Goal: Task Accomplishment & Management: Manage account settings

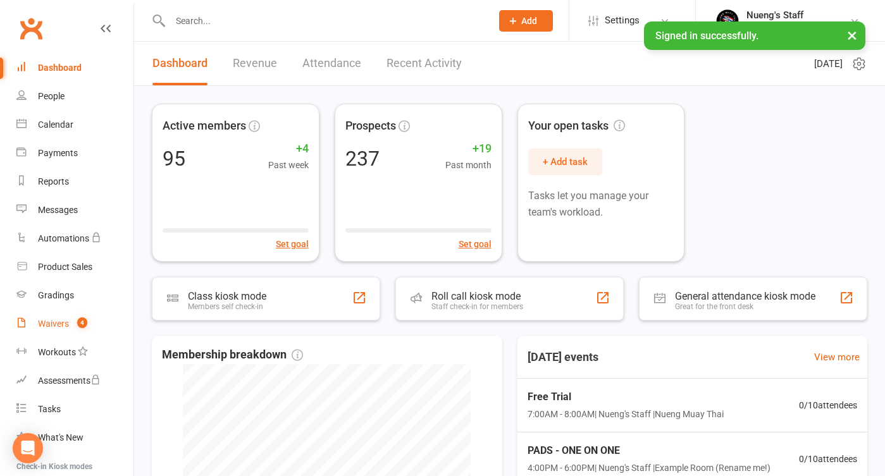
click at [66, 325] on div "Waivers" at bounding box center [53, 324] width 31 height 10
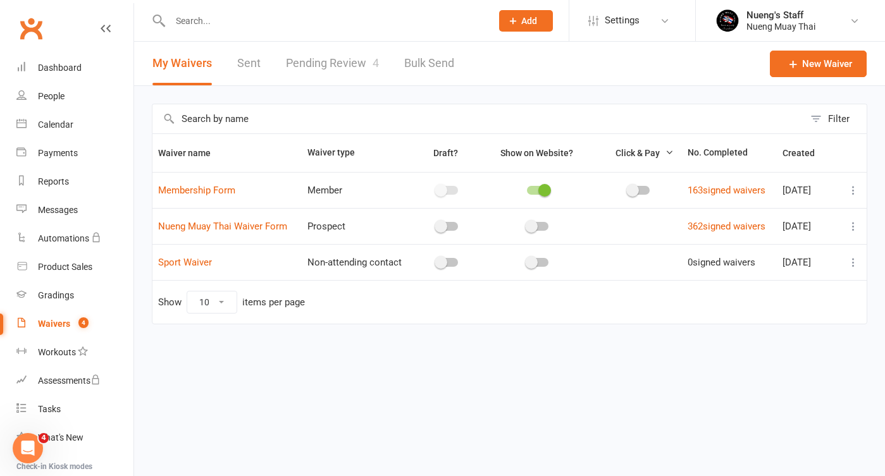
click at [376, 68] on span "4" at bounding box center [376, 62] width 6 height 13
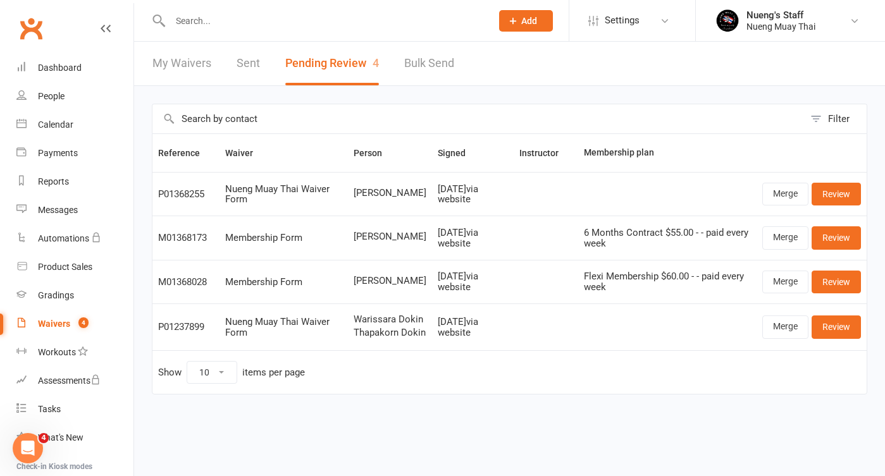
scroll to position [2, 0]
click at [841, 281] on link "Review" at bounding box center [835, 282] width 49 height 23
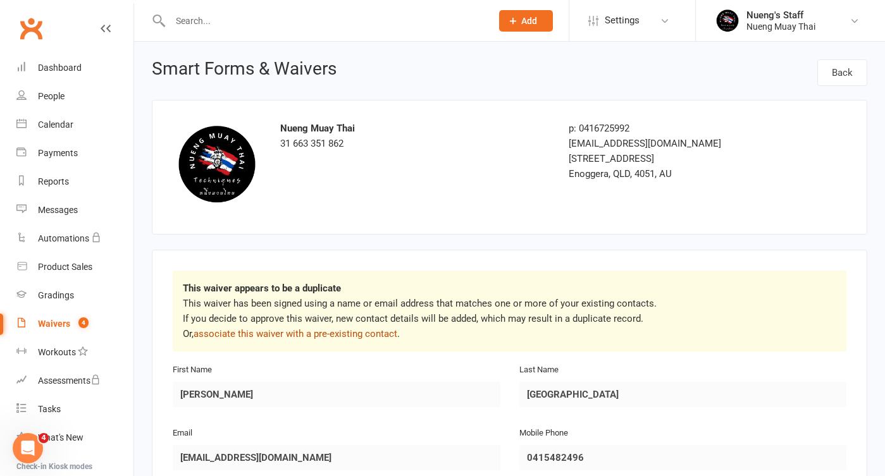
click at [369, 335] on link "associate this waiver with a pre-existing contact" at bounding box center [296, 333] width 204 height 11
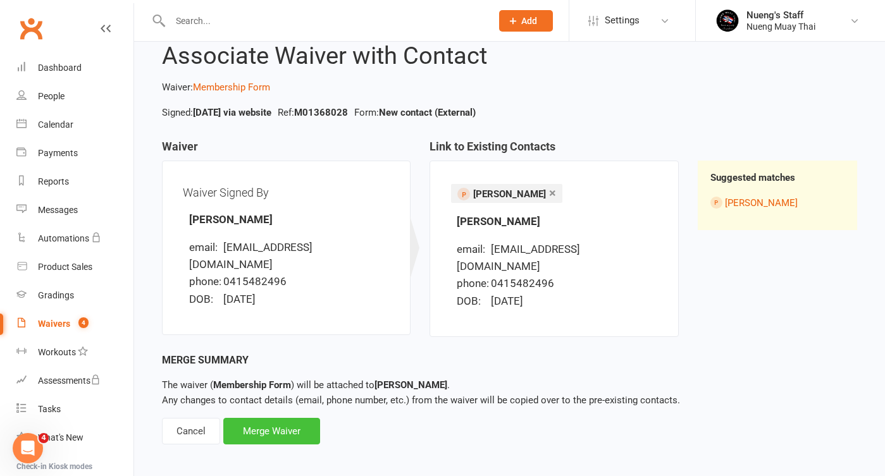
scroll to position [36, 0]
click at [277, 419] on div "Merge Waiver" at bounding box center [271, 432] width 97 height 27
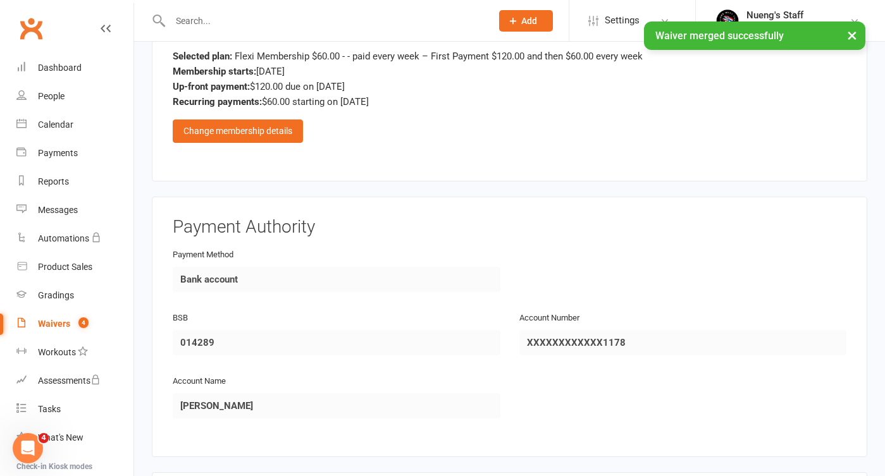
scroll to position [1176, 0]
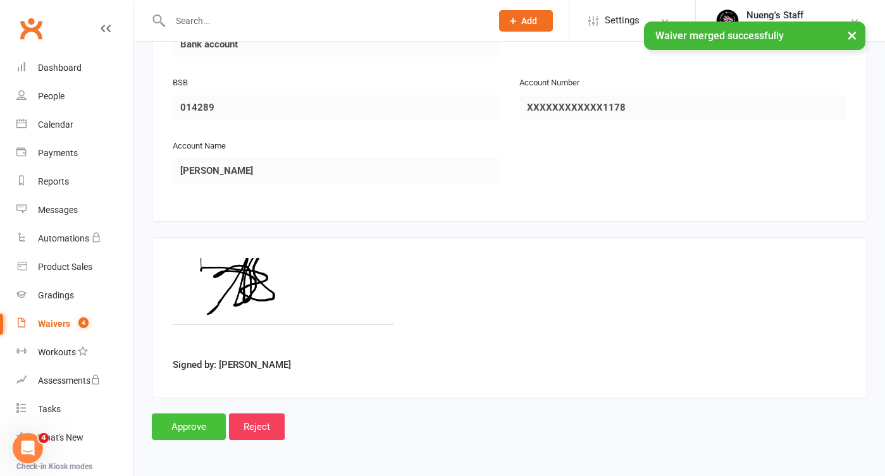
click at [209, 416] on input "Approve" at bounding box center [189, 427] width 74 height 27
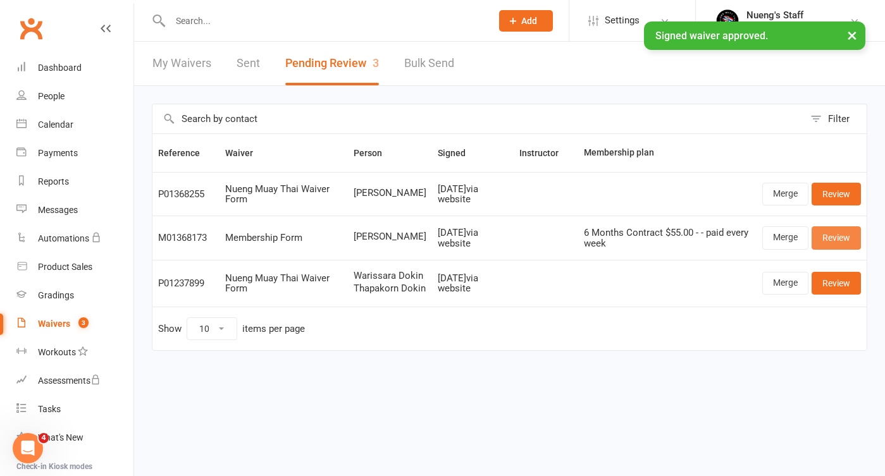
click at [828, 237] on link "Review" at bounding box center [835, 237] width 49 height 23
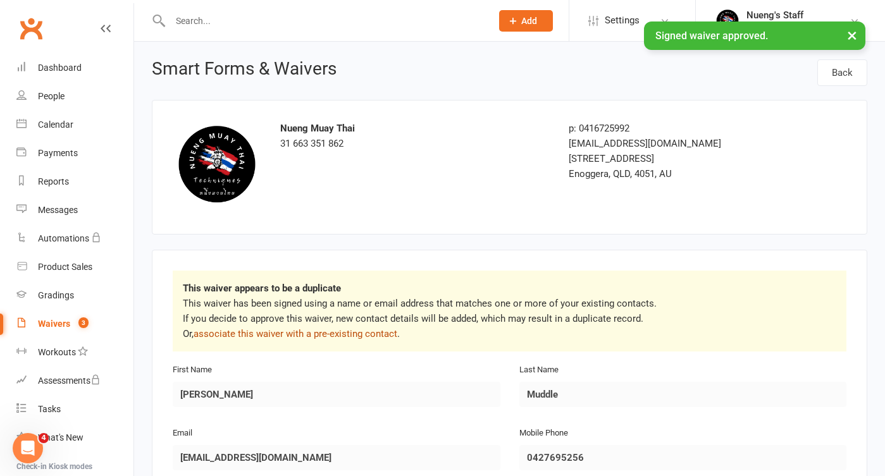
click at [271, 333] on link "associate this waiver with a pre-existing contact" at bounding box center [296, 333] width 204 height 11
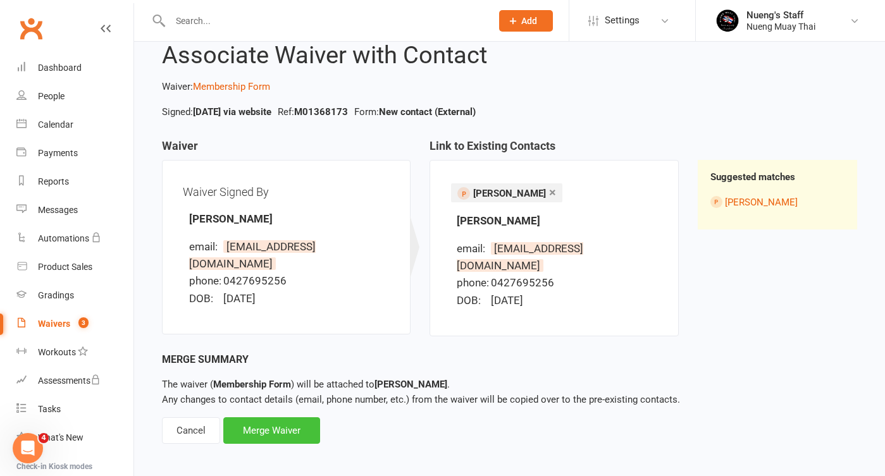
scroll to position [36, 0]
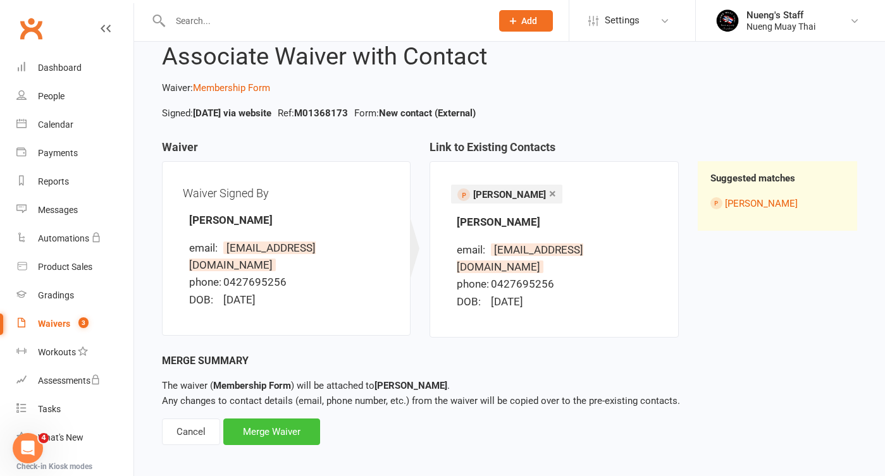
click at [285, 424] on div "Merge Waiver" at bounding box center [271, 432] width 97 height 27
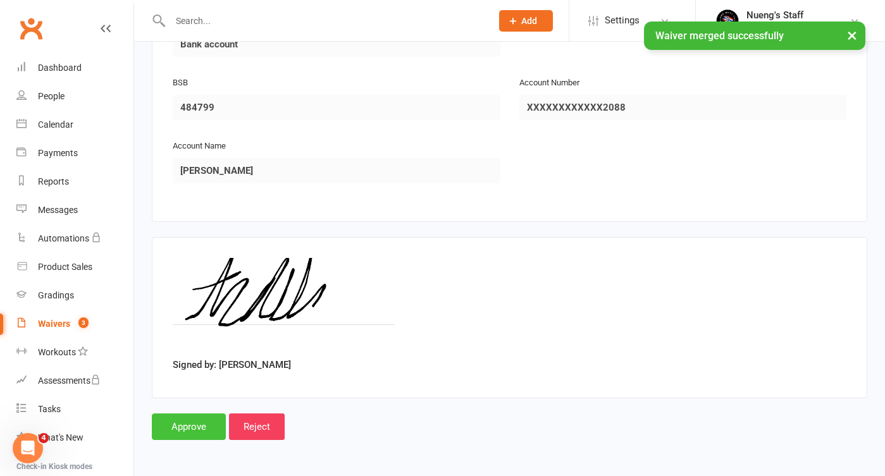
click at [177, 414] on input "Approve" at bounding box center [189, 427] width 74 height 27
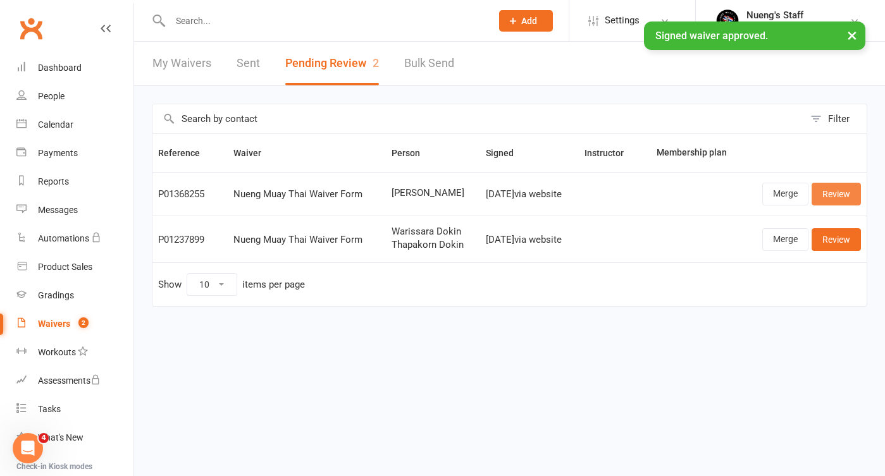
click at [834, 197] on link "Review" at bounding box center [835, 194] width 49 height 23
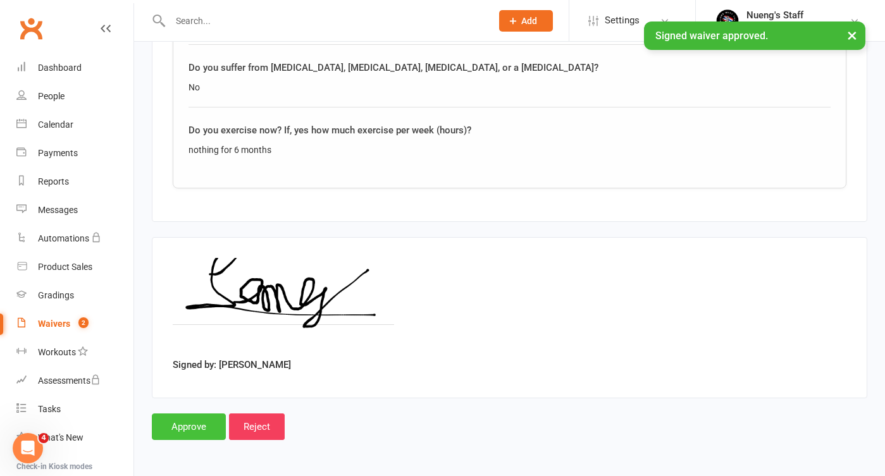
scroll to position [1297, 0]
click at [182, 424] on input "Approve" at bounding box center [189, 427] width 74 height 27
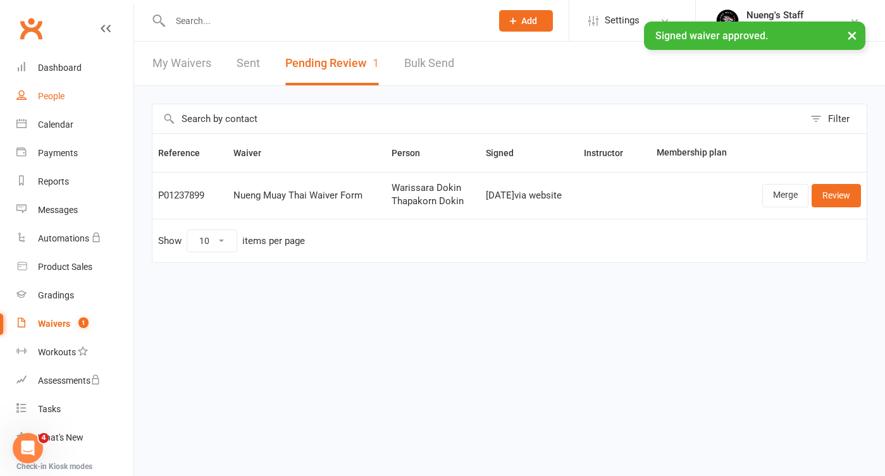
click at [64, 99] on div "People" at bounding box center [51, 96] width 27 height 10
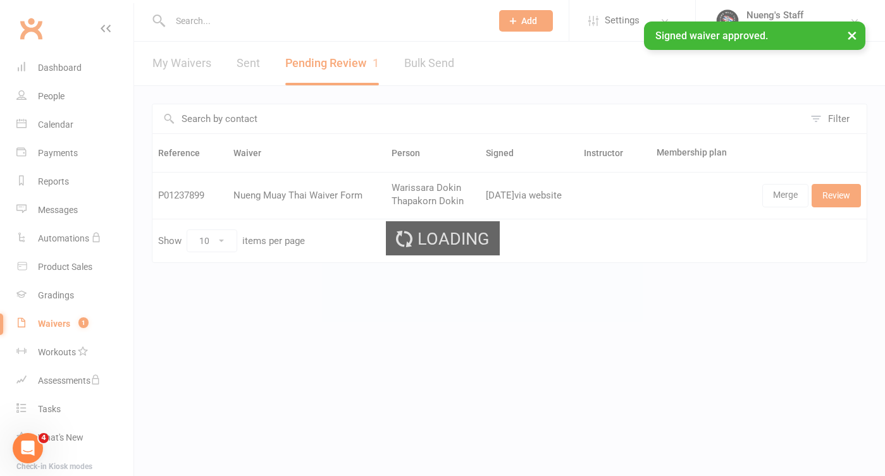
select select "50"
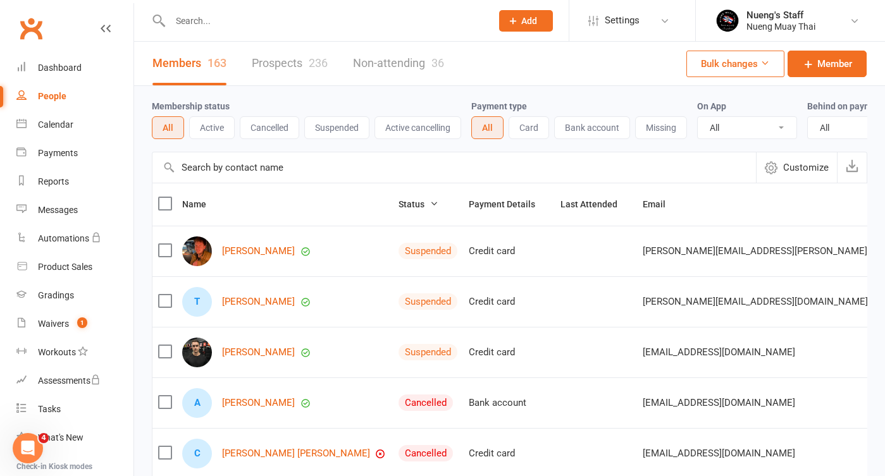
click at [395, 21] on input "text" at bounding box center [324, 21] width 316 height 18
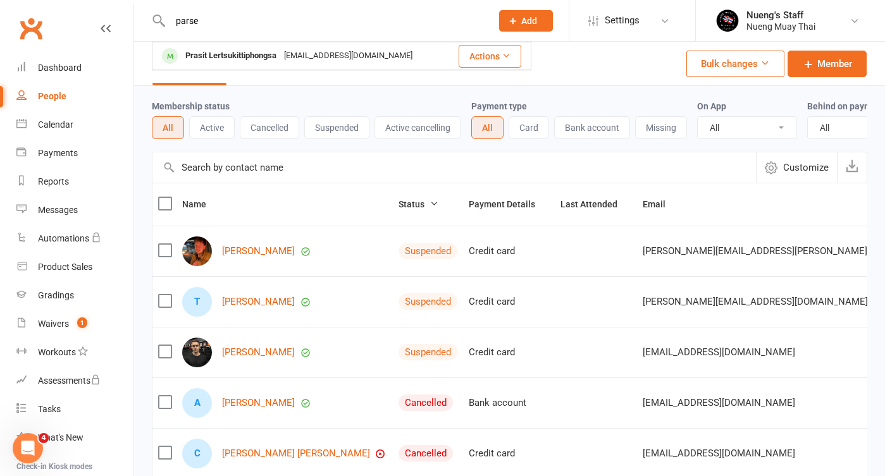
type input "parse"
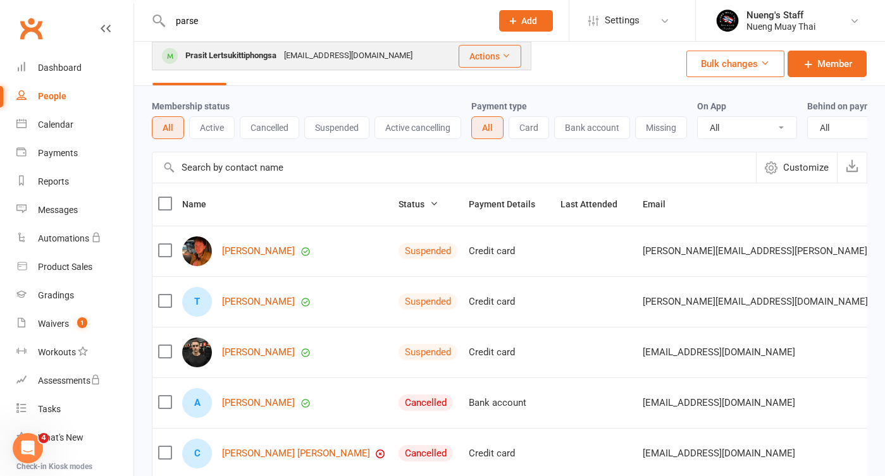
drag, startPoint x: 342, startPoint y: 36, endPoint x: 368, endPoint y: 58, distance: 34.2
click at [368, 58] on div "[EMAIL_ADDRESS][DOMAIN_NAME]" at bounding box center [348, 56] width 136 height 18
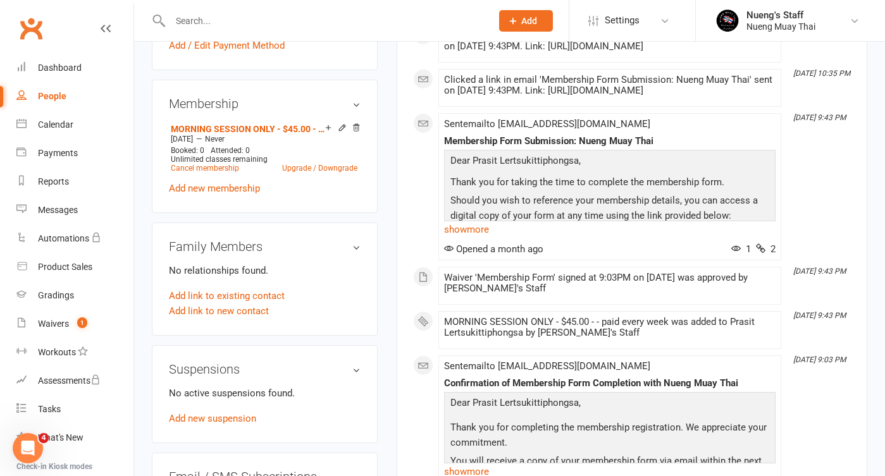
scroll to position [515, 0]
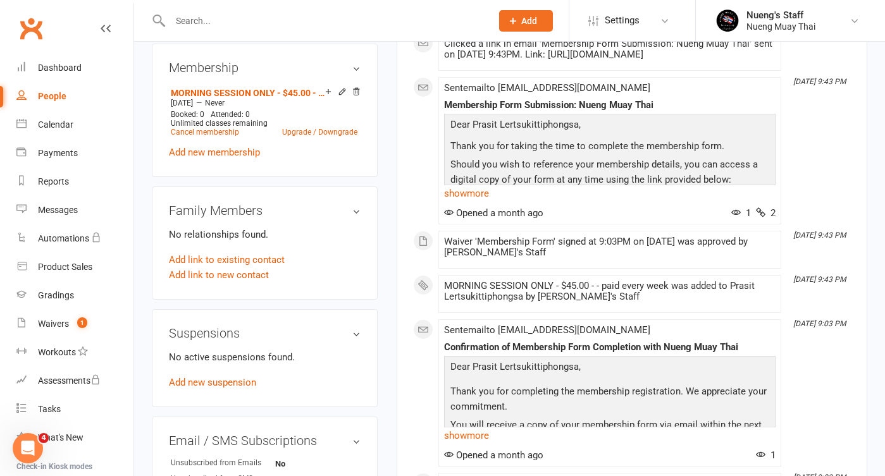
click at [228, 376] on div "No active suspensions found. Add new suspension" at bounding box center [265, 370] width 192 height 40
click at [217, 382] on link "Add new suspension" at bounding box center [212, 382] width 87 height 11
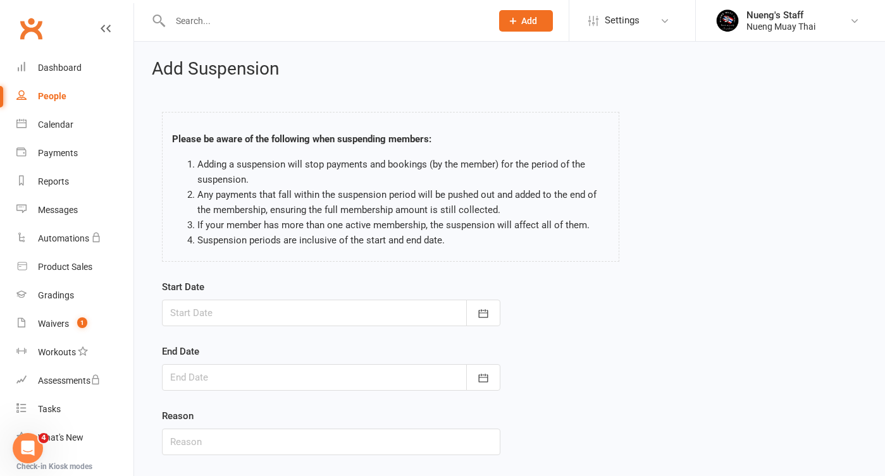
click at [335, 312] on div at bounding box center [331, 313] width 338 height 27
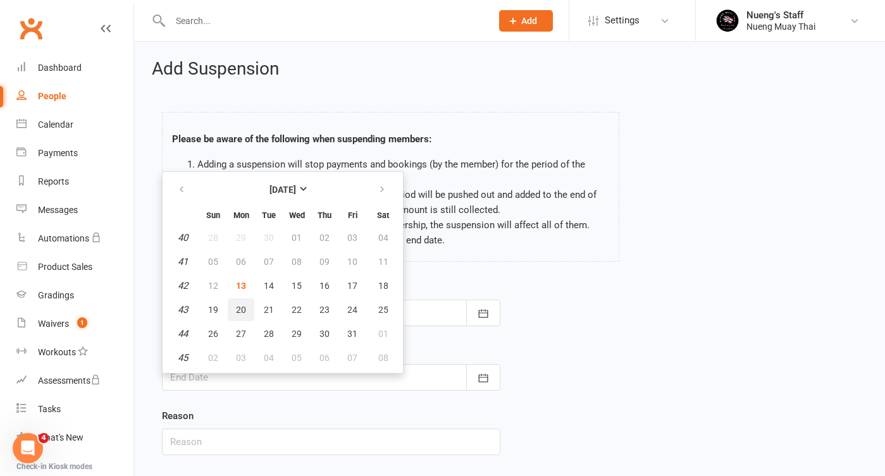
click at [237, 312] on span "20" at bounding box center [241, 310] width 10 height 10
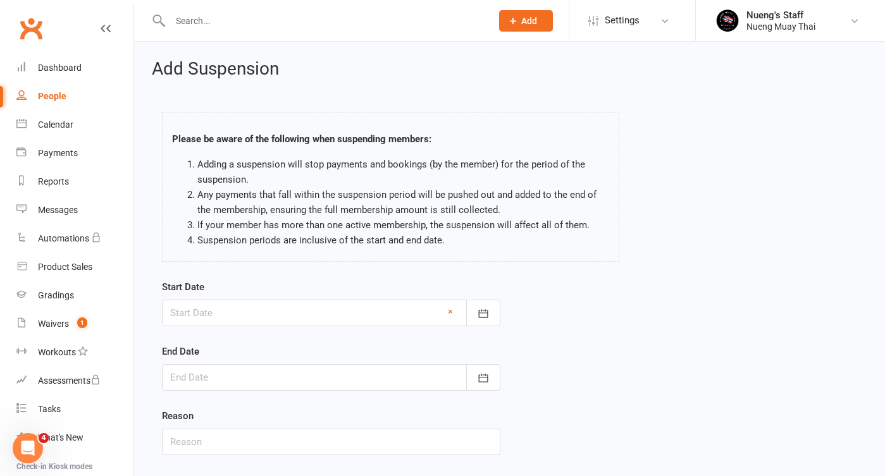
type input "[DATE]"
click at [426, 373] on div at bounding box center [331, 377] width 338 height 27
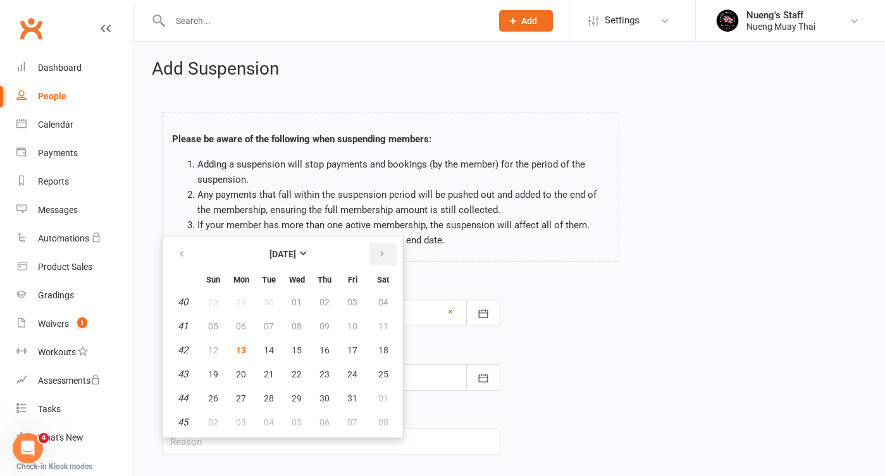
click at [386, 254] on button "button" at bounding box center [382, 254] width 27 height 23
click at [221, 371] on button "16" at bounding box center [213, 374] width 27 height 23
type input "[DATE]"
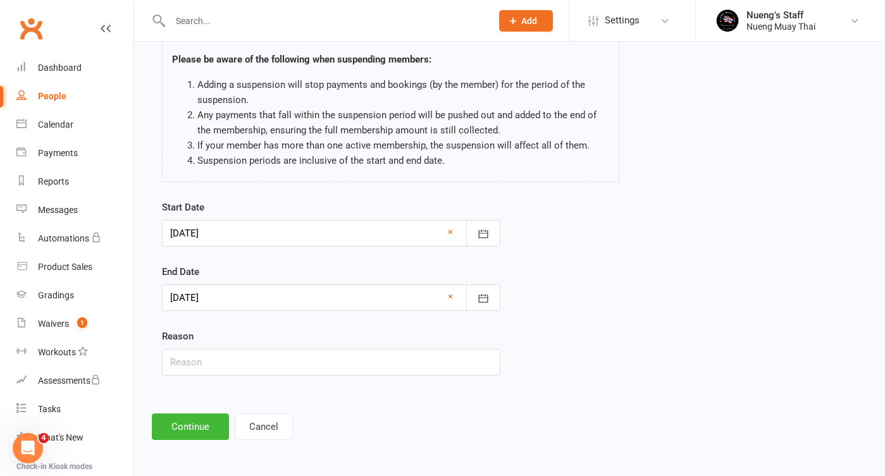
scroll to position [90, 0]
click at [280, 349] on input "text" at bounding box center [331, 362] width 338 height 27
type input "Back to [GEOGRAPHIC_DATA]"
click at [192, 419] on button "Continue" at bounding box center [190, 427] width 77 height 27
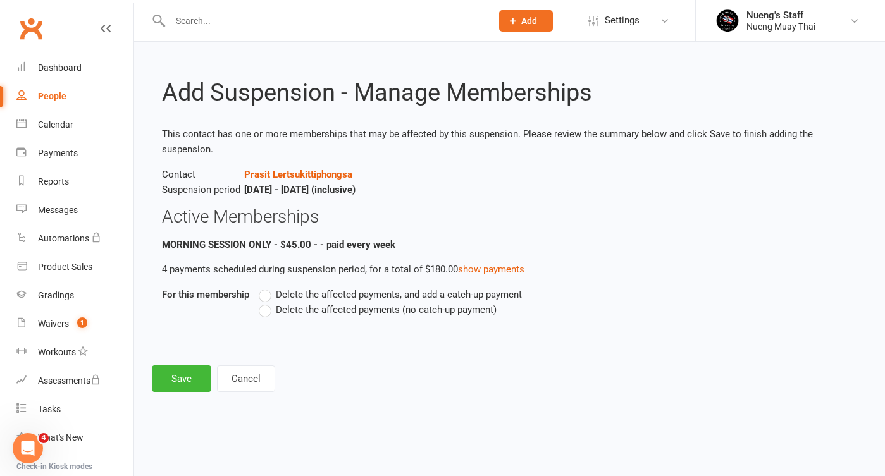
scroll to position [0, 0]
click at [505, 264] on link "show payments" at bounding box center [491, 269] width 66 height 11
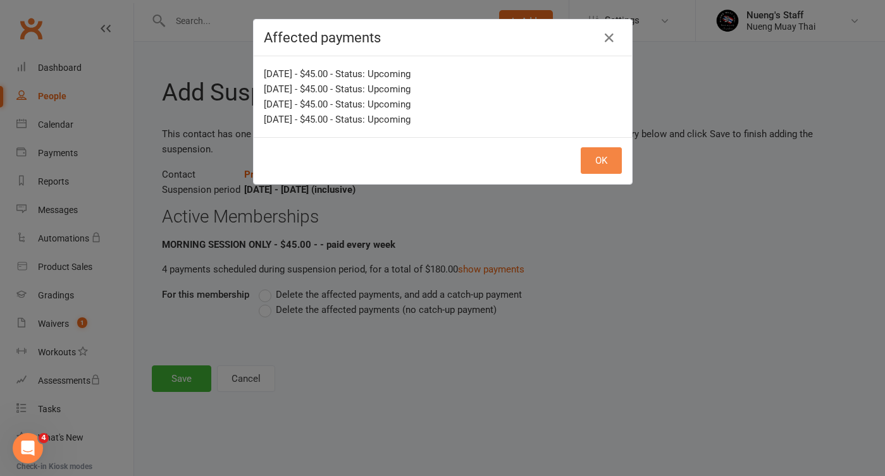
click at [591, 154] on button "OK" at bounding box center [601, 160] width 41 height 27
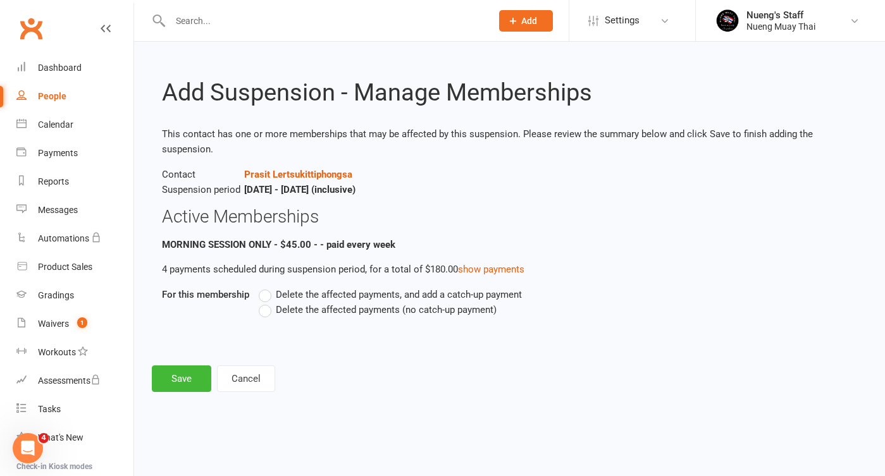
click at [364, 296] on span "Delete the affected payments, and add a catch-up payment" at bounding box center [399, 293] width 246 height 13
click at [267, 287] on input "Delete the affected payments, and add a catch-up payment" at bounding box center [263, 287] width 8 height 0
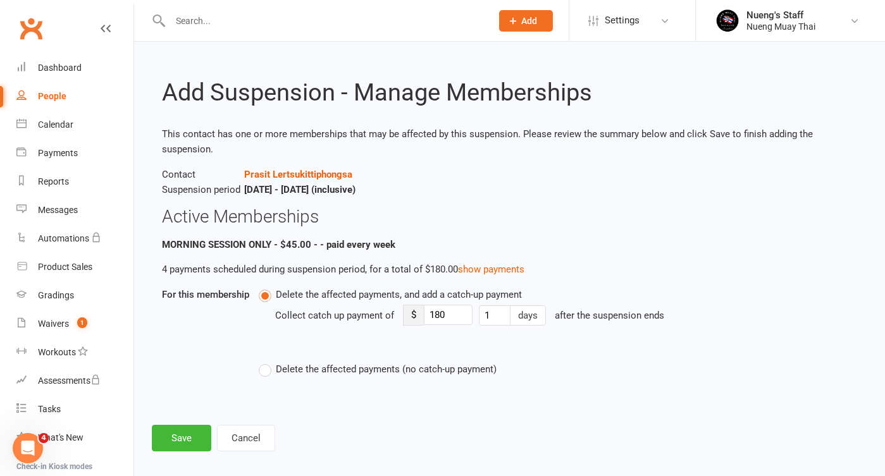
click at [362, 375] on span "Delete the affected payments (no catch-up payment)" at bounding box center [386, 368] width 221 height 13
click at [267, 362] on input "Delete the affected payments (no catch-up payment)" at bounding box center [263, 362] width 8 height 0
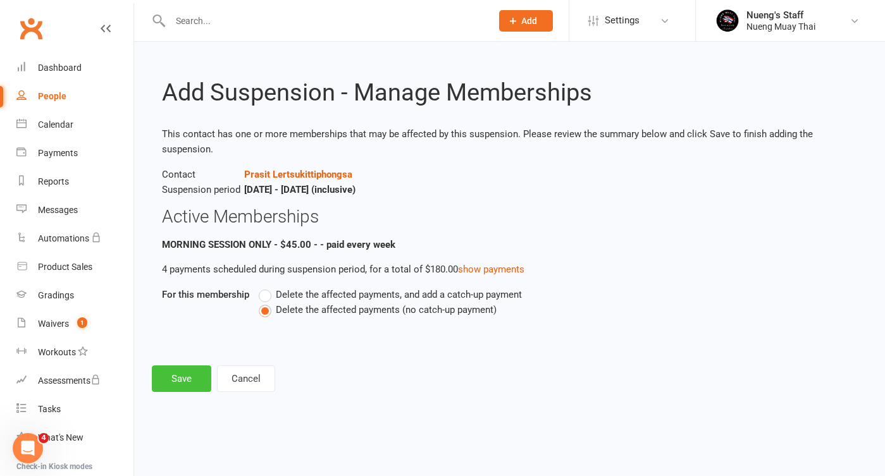
click at [185, 374] on button "Save" at bounding box center [181, 379] width 59 height 27
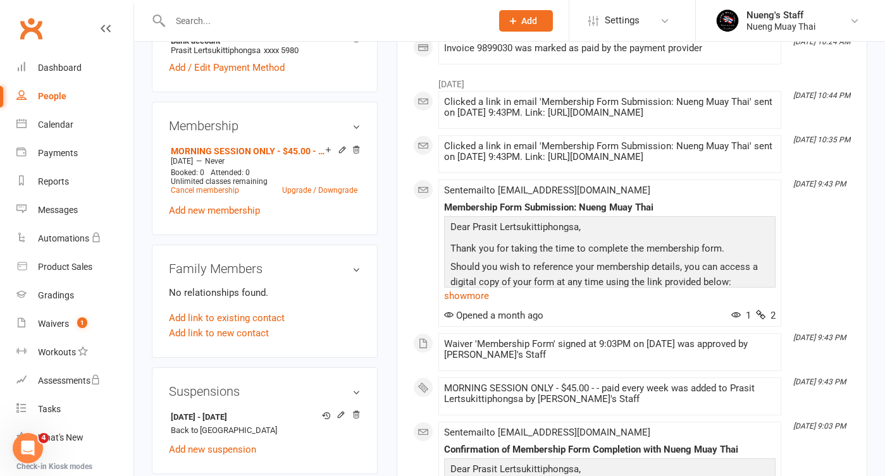
scroll to position [543, 0]
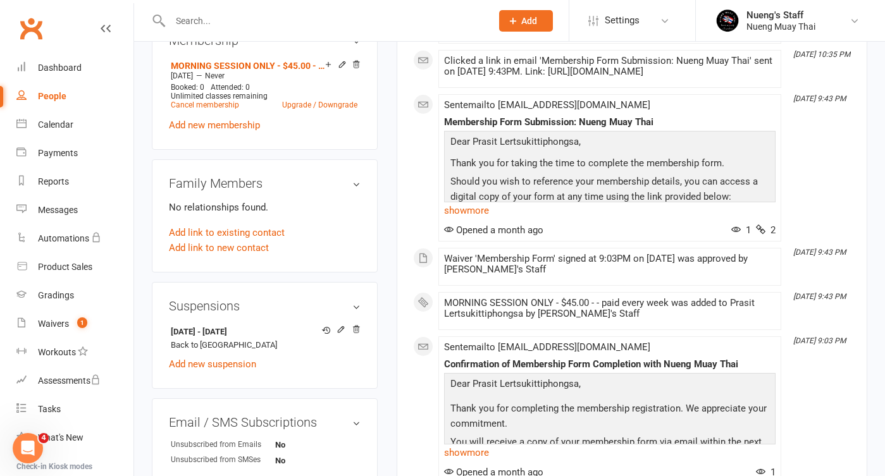
click at [231, 26] on input "text" at bounding box center [324, 21] width 316 height 18
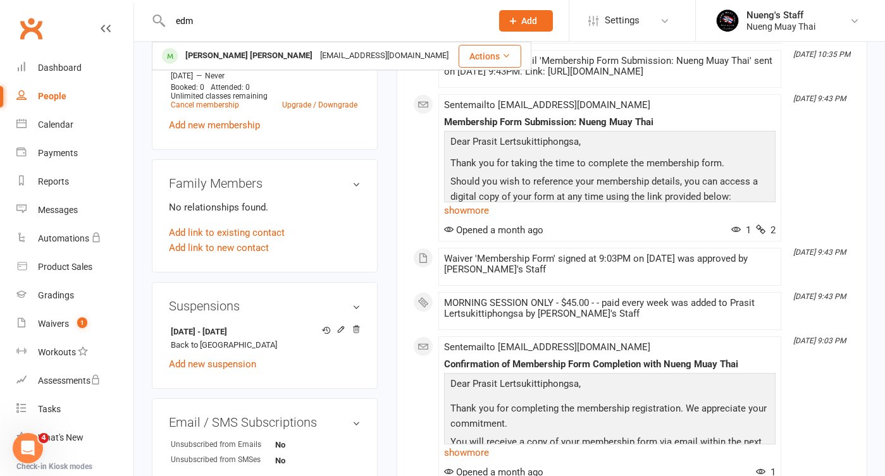
type input "dem"
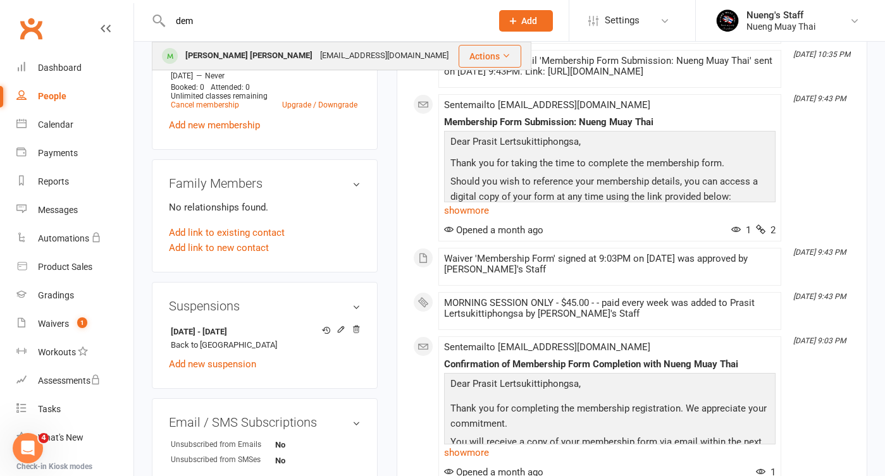
drag, startPoint x: 231, startPoint y: 26, endPoint x: 230, endPoint y: 53, distance: 27.3
click at [230, 53] on div "[PERSON_NAME] [PERSON_NAME]" at bounding box center [249, 56] width 135 height 18
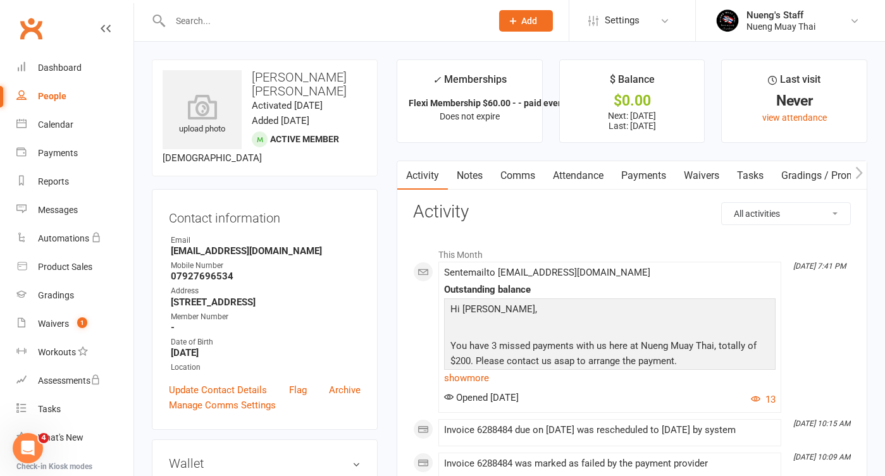
click at [634, 178] on link "Payments" at bounding box center [643, 175] width 63 height 29
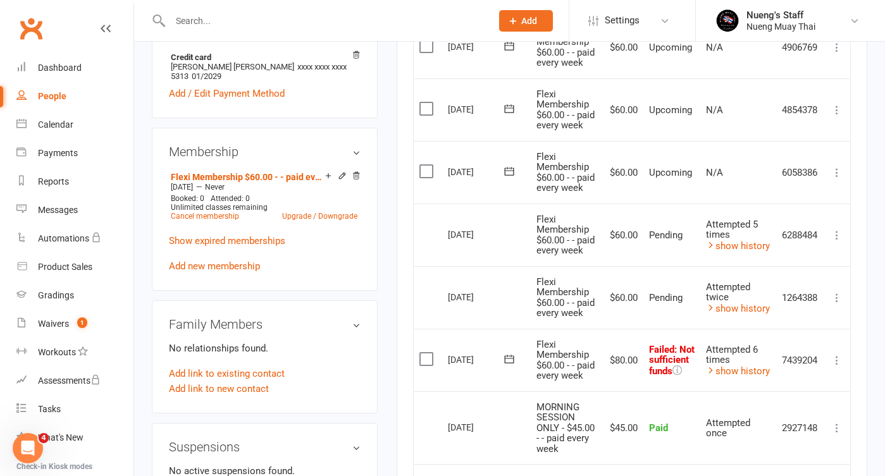
scroll to position [427, 0]
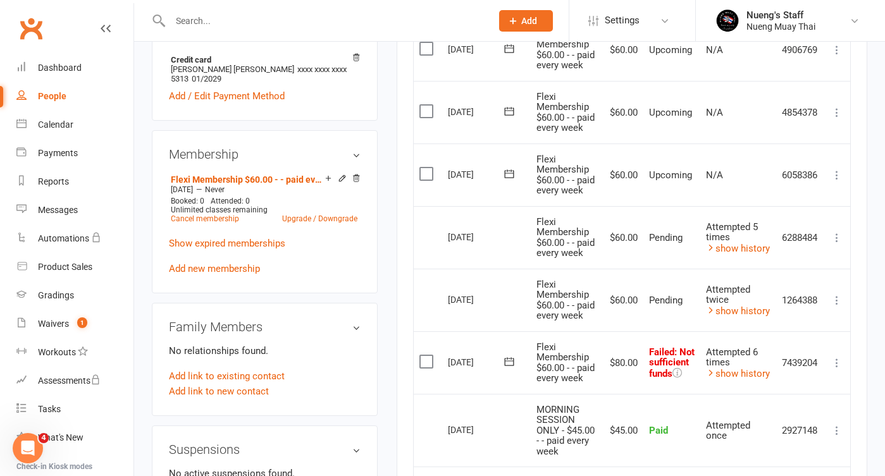
click at [114, 27] on div "Clubworx" at bounding box center [66, 36] width 133 height 47
click at [101, 27] on icon at bounding box center [106, 28] width 10 height 10
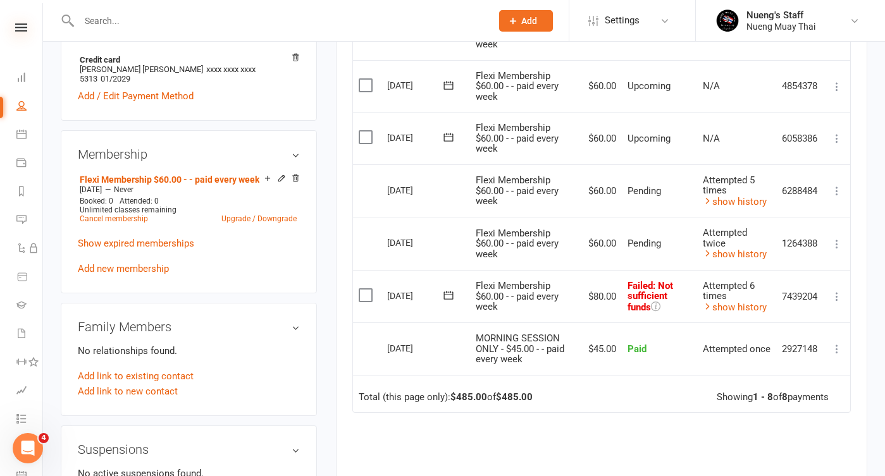
click at [18, 30] on icon at bounding box center [21, 27] width 12 height 8
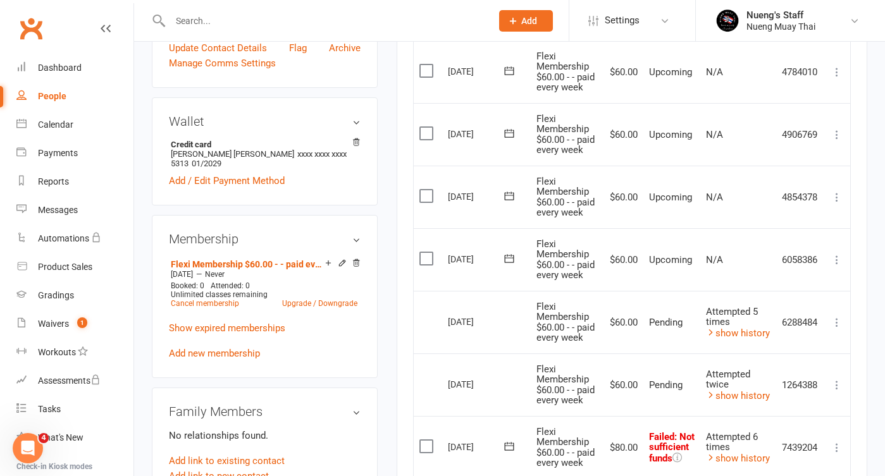
scroll to position [326, 0]
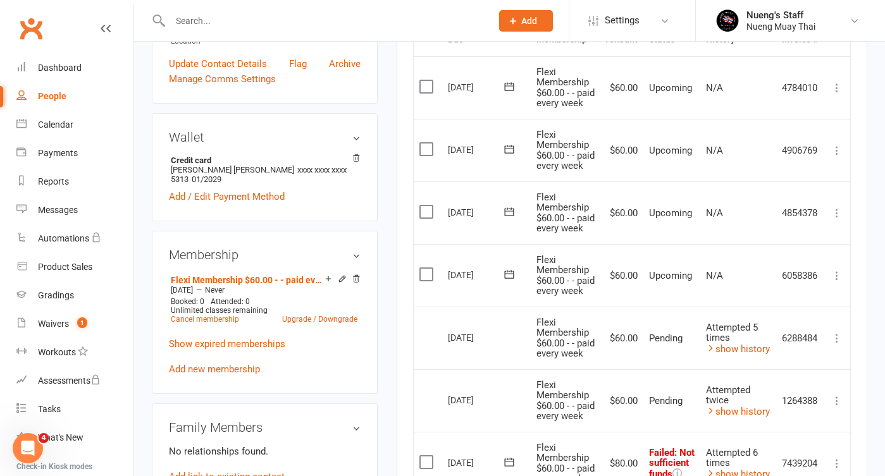
click at [743, 119] on td "N/A" at bounding box center [738, 87] width 76 height 63
click at [366, 14] on input "text" at bounding box center [324, 21] width 316 height 18
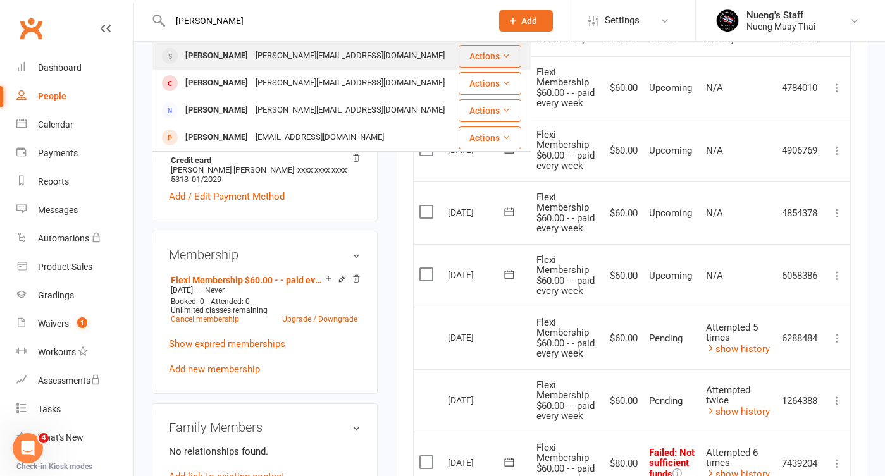
type input "[PERSON_NAME]"
click at [388, 59] on div "[PERSON_NAME] [PERSON_NAME][EMAIL_ADDRESS][DOMAIN_NAME]" at bounding box center [305, 56] width 304 height 26
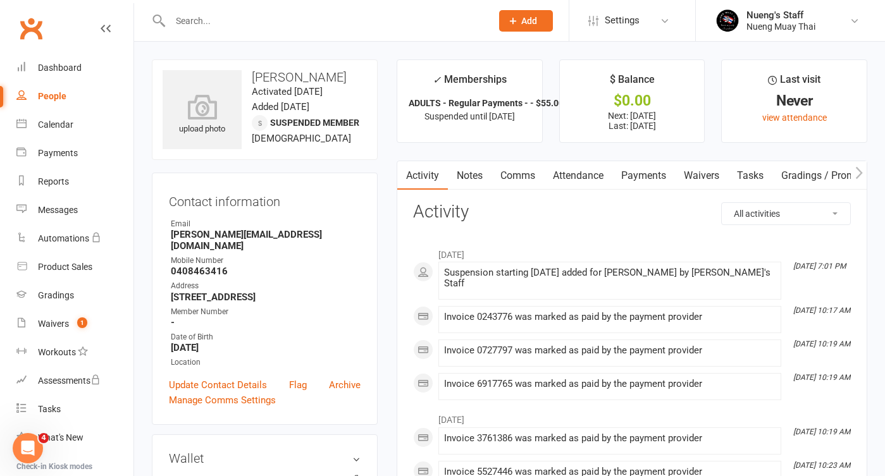
click at [644, 176] on link "Payments" at bounding box center [643, 175] width 63 height 29
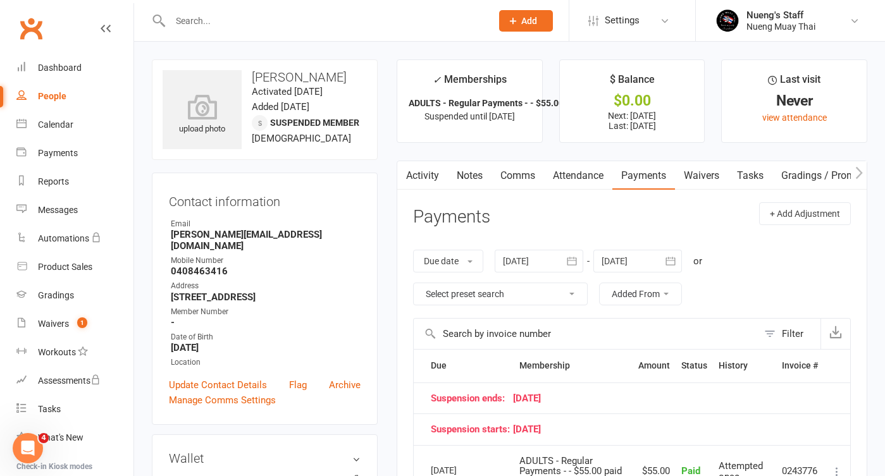
scroll to position [181, 0]
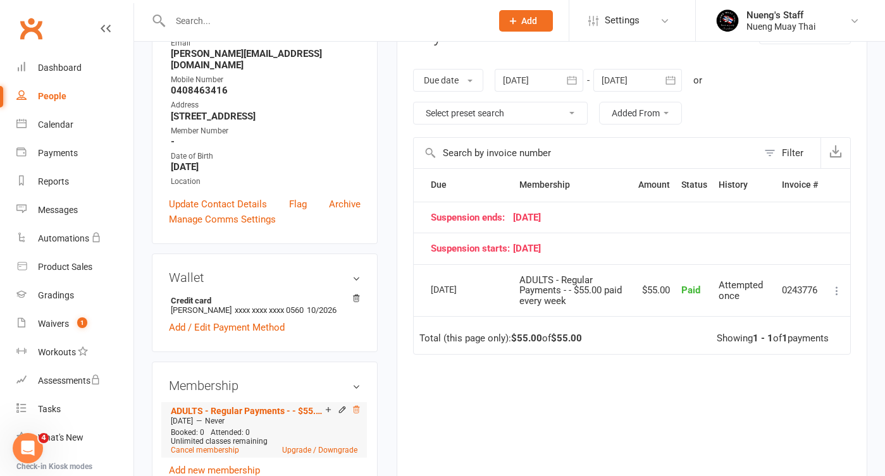
click at [354, 405] on icon at bounding box center [356, 409] width 9 height 9
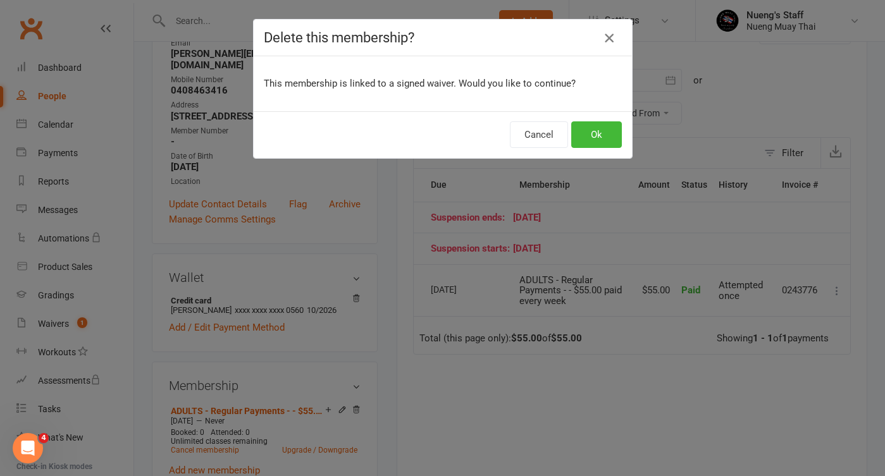
click at [617, 35] on button "button" at bounding box center [609, 38] width 20 height 20
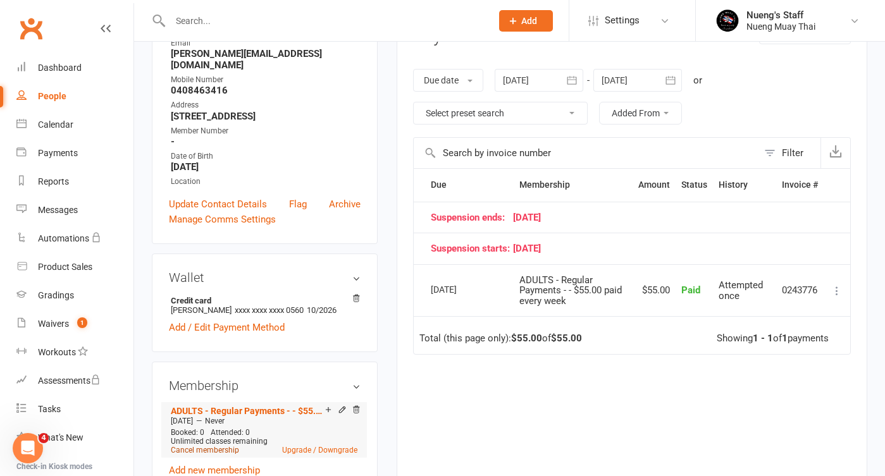
click at [206, 446] on link "Cancel membership" at bounding box center [205, 450] width 68 height 9
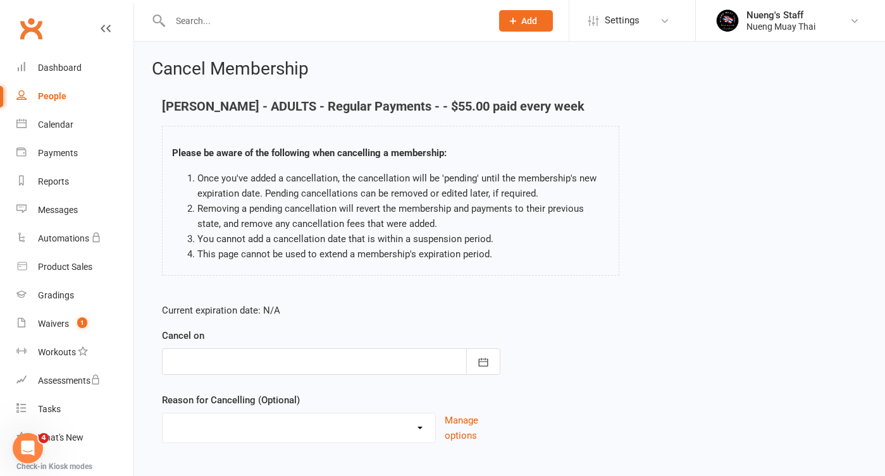
click at [351, 357] on div at bounding box center [331, 361] width 338 height 27
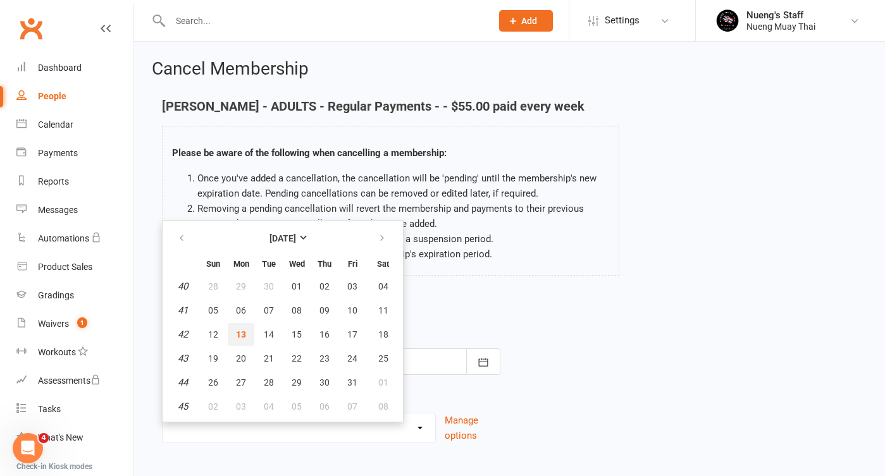
click at [238, 340] on button "13" at bounding box center [241, 334] width 27 height 23
type input "[DATE]"
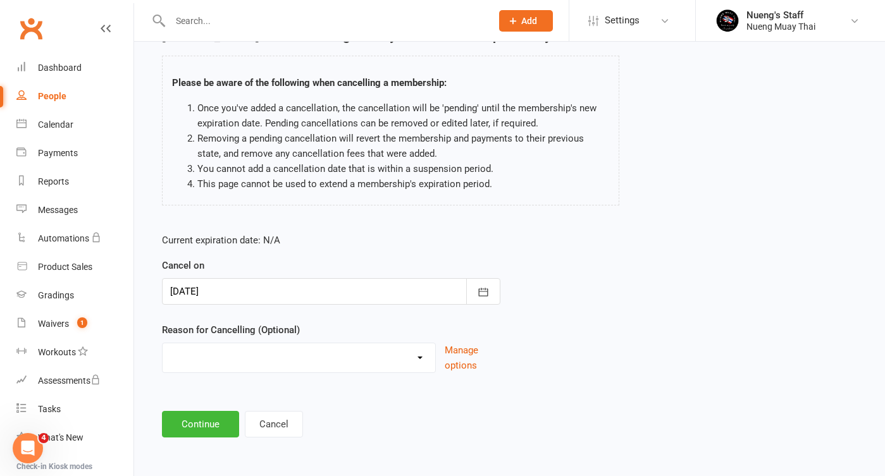
scroll to position [80, 0]
select select "1"
click at [200, 419] on button "Continue" at bounding box center [200, 424] width 77 height 27
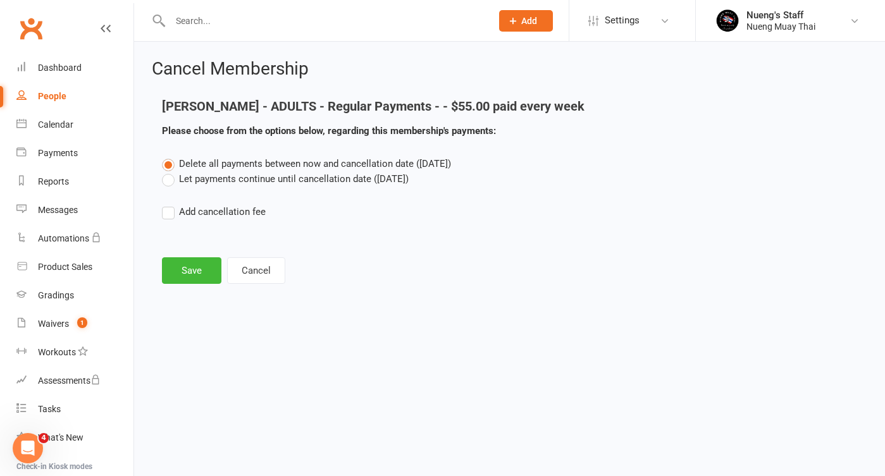
click at [271, 179] on label "Let payments continue until cancellation date ([DATE])" at bounding box center [285, 178] width 247 height 15
click at [170, 171] on input "Let payments continue until cancellation date ([DATE])" at bounding box center [166, 171] width 8 height 0
click at [283, 158] on span "Delete all payments between now and cancellation date ([DATE])" at bounding box center [315, 163] width 272 height 11
click at [170, 156] on input "Delete all payments between now and cancellation date ([DATE])" at bounding box center [166, 156] width 8 height 0
click at [257, 182] on label "Let payments continue until cancellation date ([DATE])" at bounding box center [285, 178] width 247 height 15
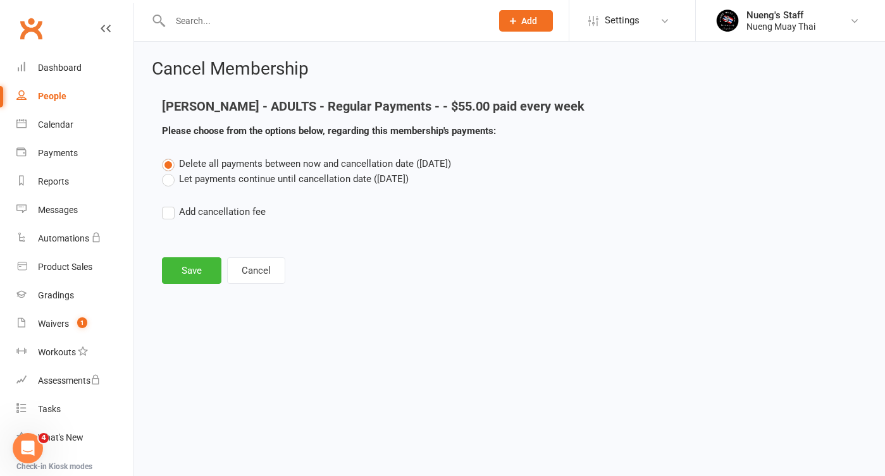
click at [170, 171] on input "Let payments continue until cancellation date ([DATE])" at bounding box center [166, 171] width 8 height 0
click at [207, 259] on button "Save" at bounding box center [191, 270] width 59 height 27
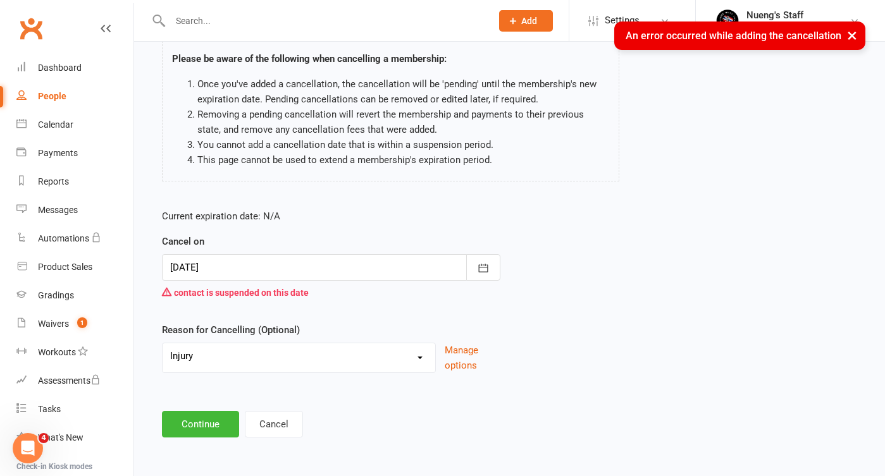
scroll to position [104, 0]
click at [355, 254] on div at bounding box center [331, 267] width 338 height 27
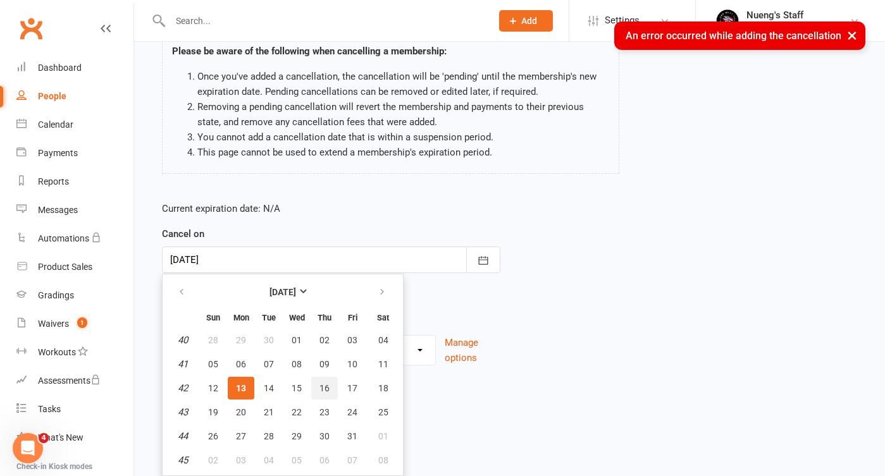
click at [317, 384] on button "16" at bounding box center [324, 388] width 27 height 23
type input "[DATE]"
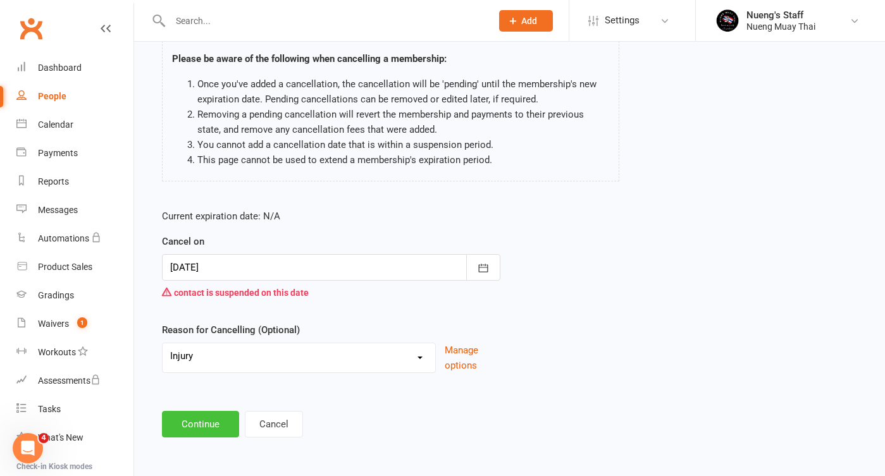
click at [197, 425] on button "Continue" at bounding box center [200, 424] width 77 height 27
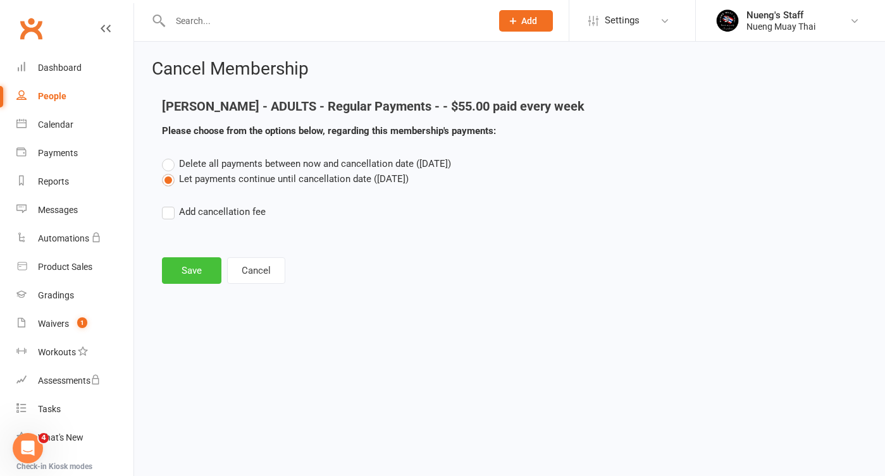
click at [204, 276] on button "Save" at bounding box center [191, 270] width 59 height 27
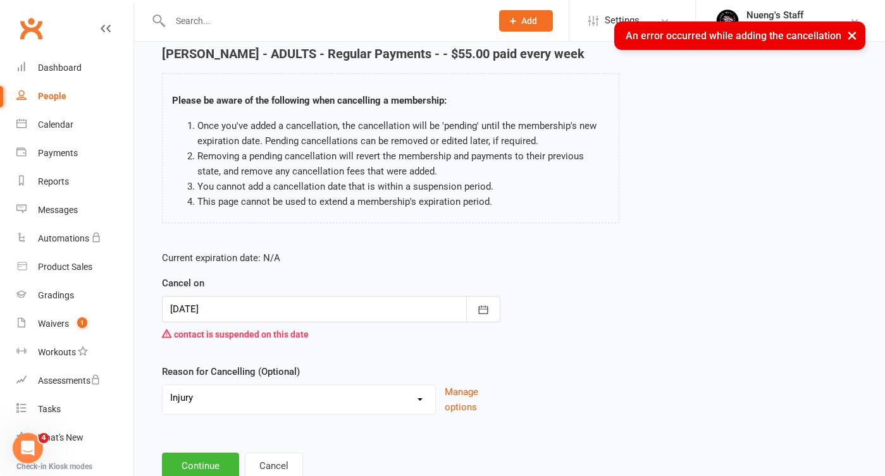
scroll to position [62, 0]
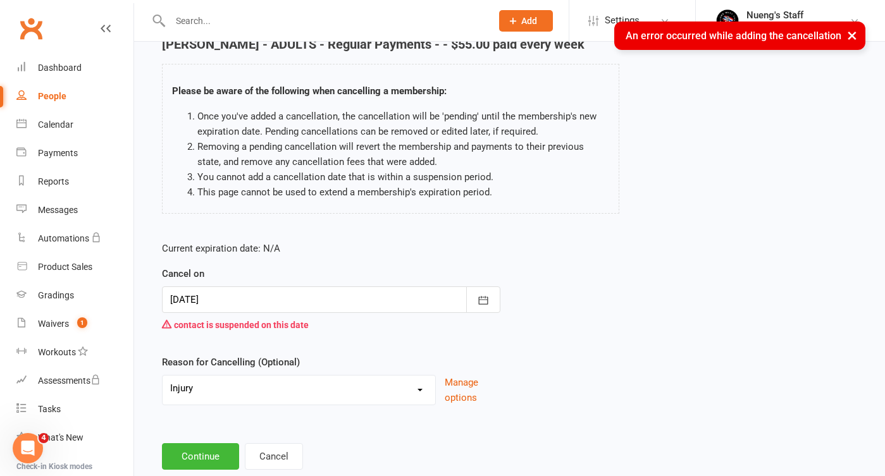
click at [371, 307] on div at bounding box center [331, 300] width 338 height 27
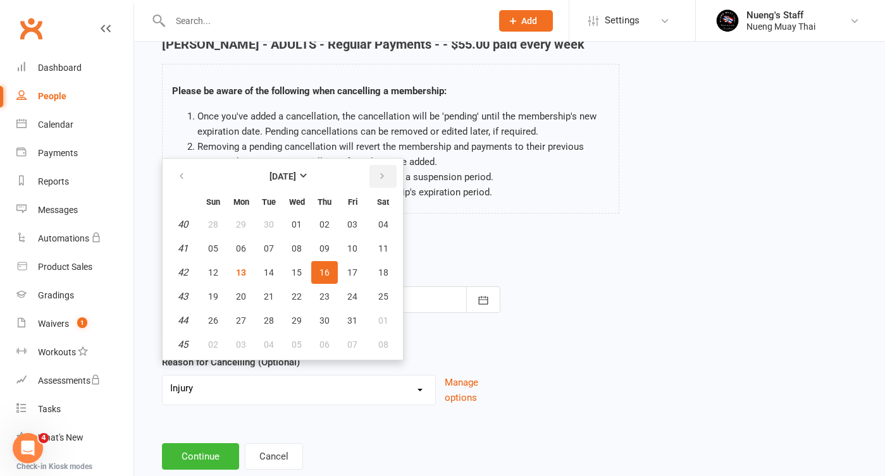
click at [384, 182] on button "button" at bounding box center [382, 176] width 27 height 23
click at [262, 265] on button "11" at bounding box center [269, 272] width 27 height 23
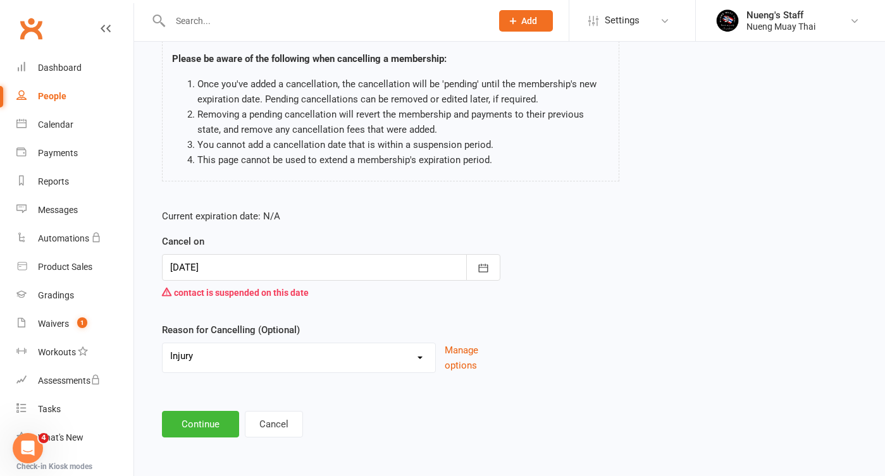
scroll to position [104, 0]
click at [243, 265] on div at bounding box center [331, 267] width 338 height 27
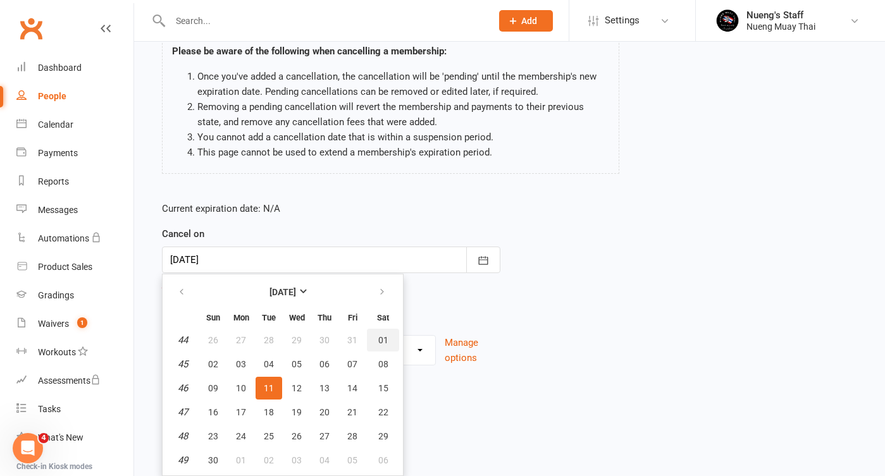
click at [384, 335] on span "01" at bounding box center [383, 340] width 10 height 10
type input "[DATE]"
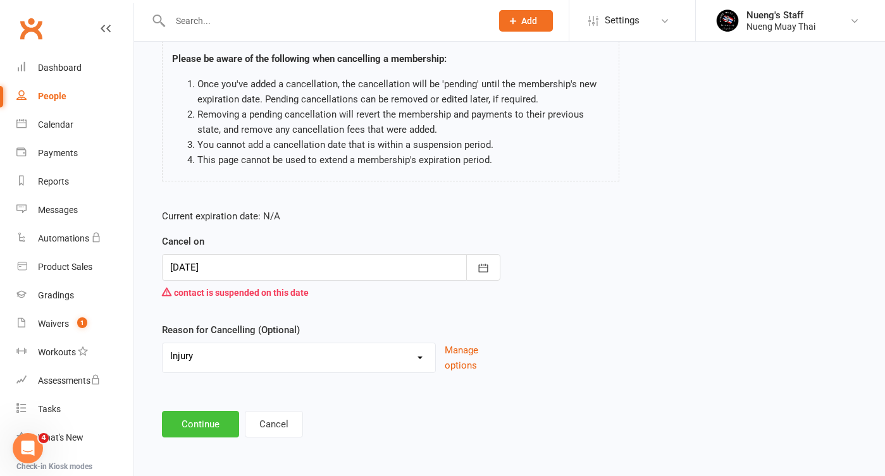
click at [180, 417] on button "Continue" at bounding box center [200, 424] width 77 height 27
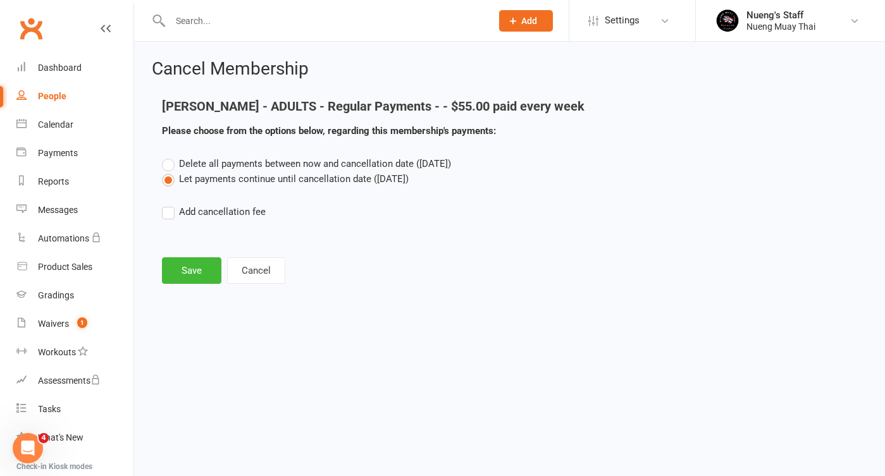
scroll to position [0, 0]
click at [276, 166] on span "Delete all payments between now and cancellation date ([DATE])" at bounding box center [315, 163] width 272 height 11
click at [170, 156] on input "Delete all payments between now and cancellation date ([DATE])" at bounding box center [166, 156] width 8 height 0
click at [199, 268] on button "Save" at bounding box center [191, 270] width 59 height 27
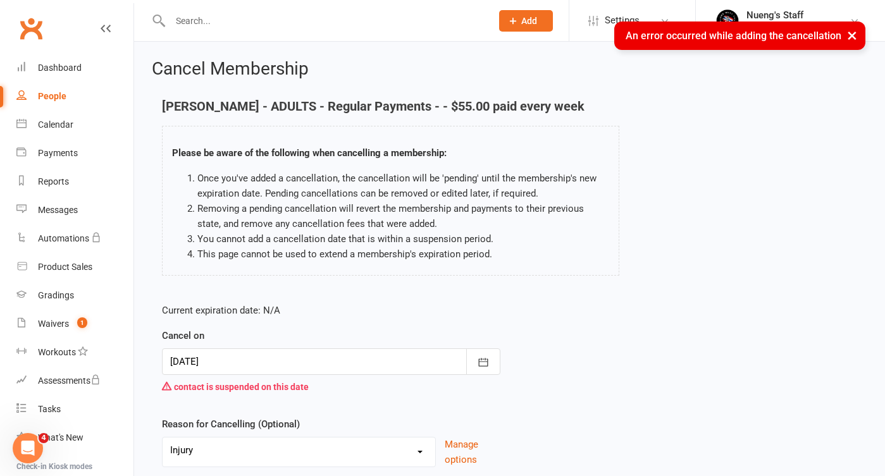
click at [244, 363] on div at bounding box center [331, 361] width 338 height 27
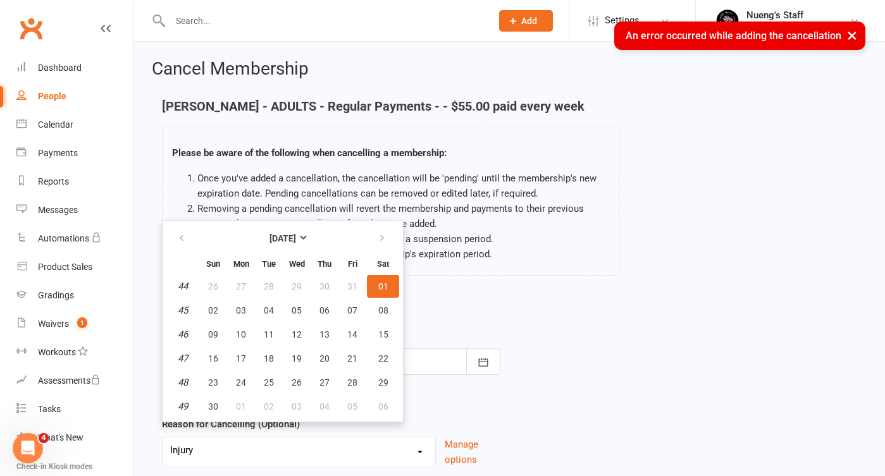
click at [449, 262] on div "Please be aware of the following when cancelling a membership: Once you've adde…" at bounding box center [390, 201] width 457 height 150
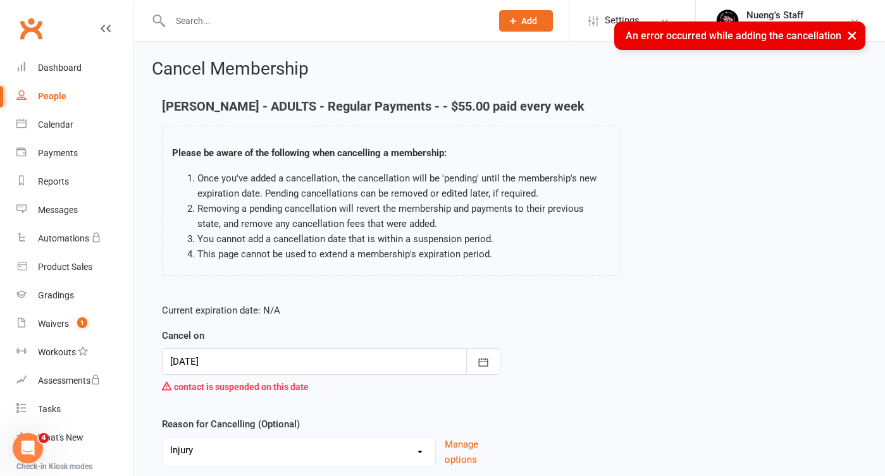
click at [327, 356] on div at bounding box center [331, 361] width 338 height 27
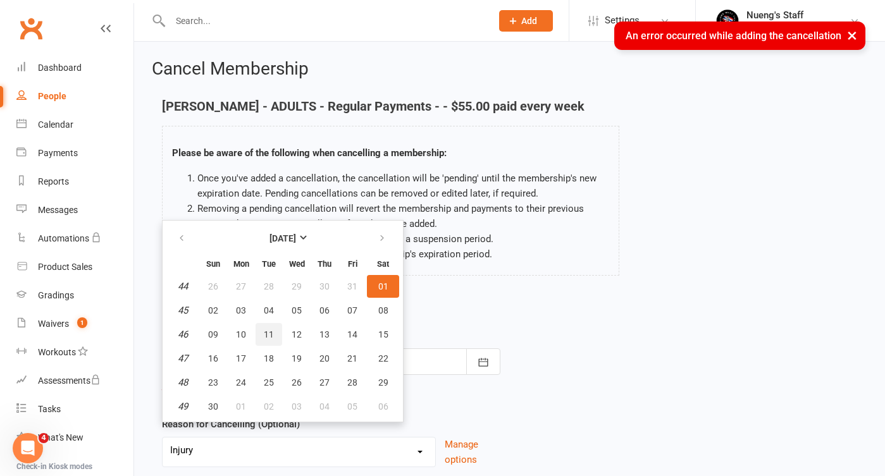
click at [268, 335] on span "11" at bounding box center [269, 335] width 10 height 10
type input "[DATE]"
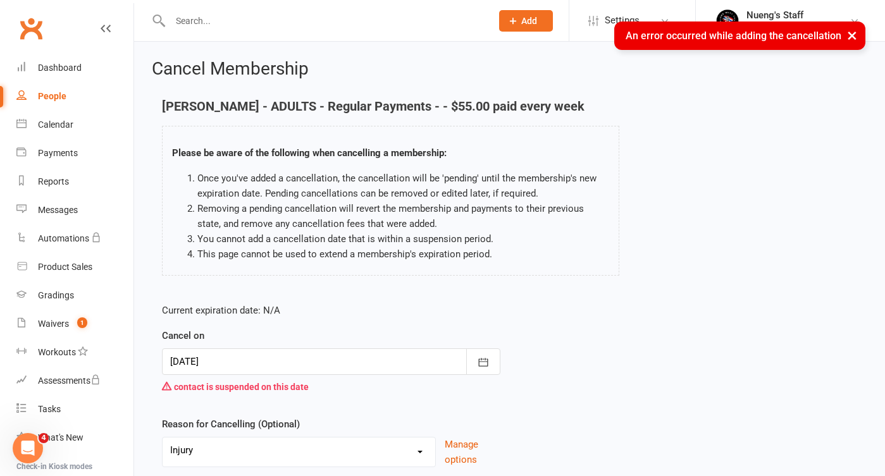
scroll to position [42, 0]
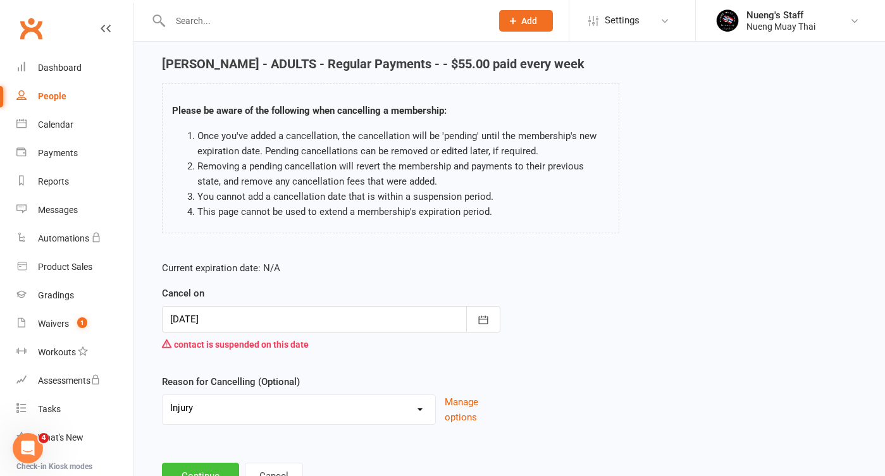
click at [206, 465] on button "Continue" at bounding box center [200, 476] width 77 height 27
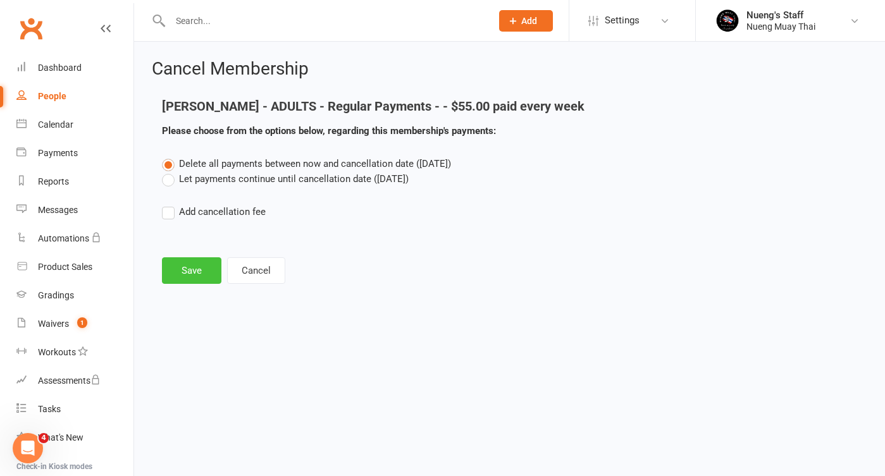
click at [209, 264] on button "Save" at bounding box center [191, 270] width 59 height 27
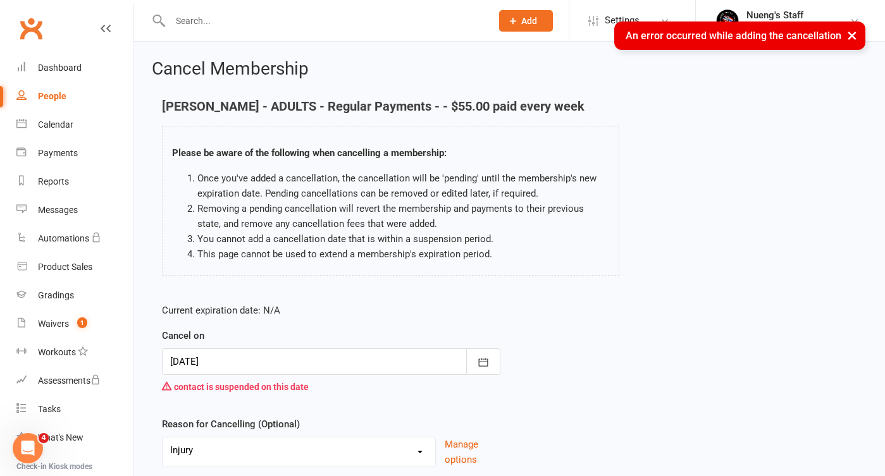
click at [66, 93] on link "People" at bounding box center [74, 96] width 117 height 28
select select "50"
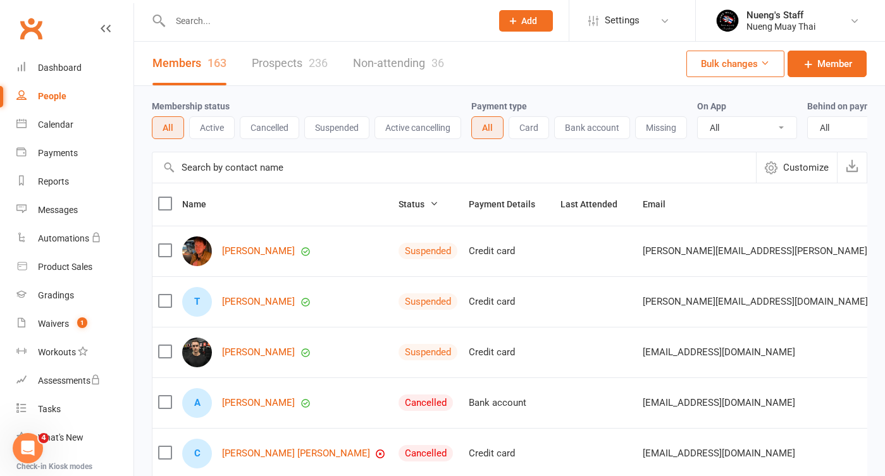
click at [328, 33] on div at bounding box center [317, 20] width 331 height 41
click at [312, 26] on input "text" at bounding box center [324, 21] width 316 height 18
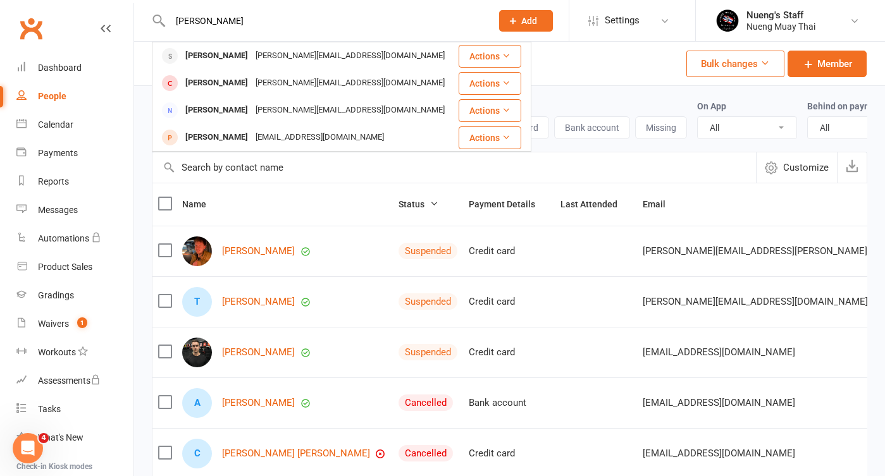
type input "[PERSON_NAME]"
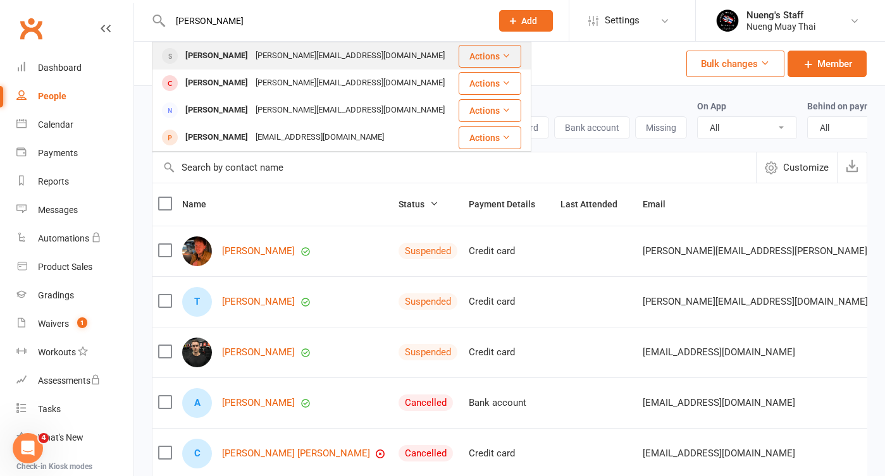
drag, startPoint x: 312, startPoint y: 26, endPoint x: 293, endPoint y: 54, distance: 33.9
click at [293, 54] on div "[PERSON_NAME][EMAIL_ADDRESS][DOMAIN_NAME]" at bounding box center [350, 56] width 197 height 18
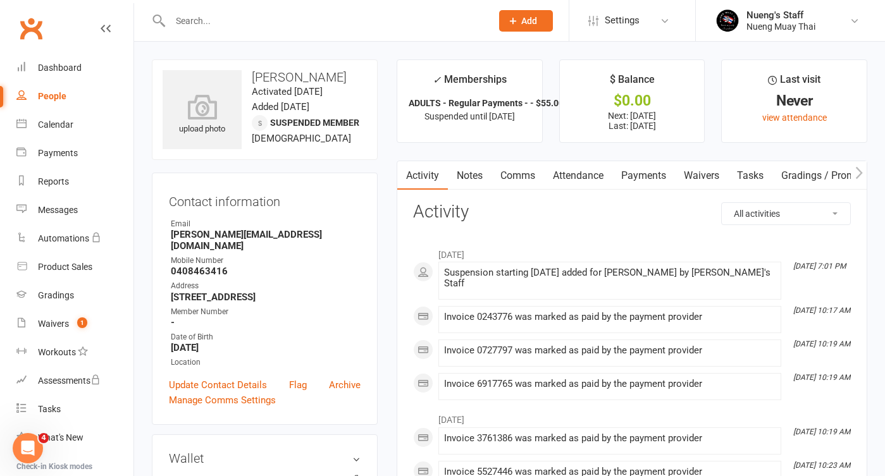
click at [657, 175] on link "Payments" at bounding box center [643, 175] width 63 height 29
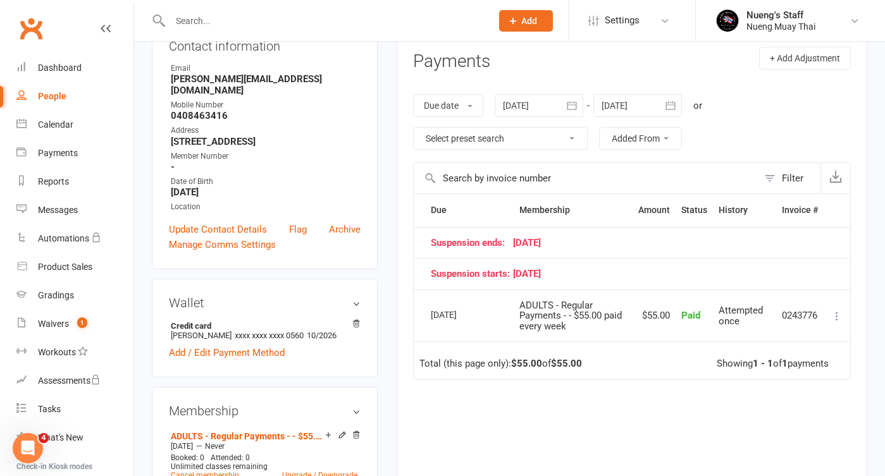
scroll to position [166, 0]
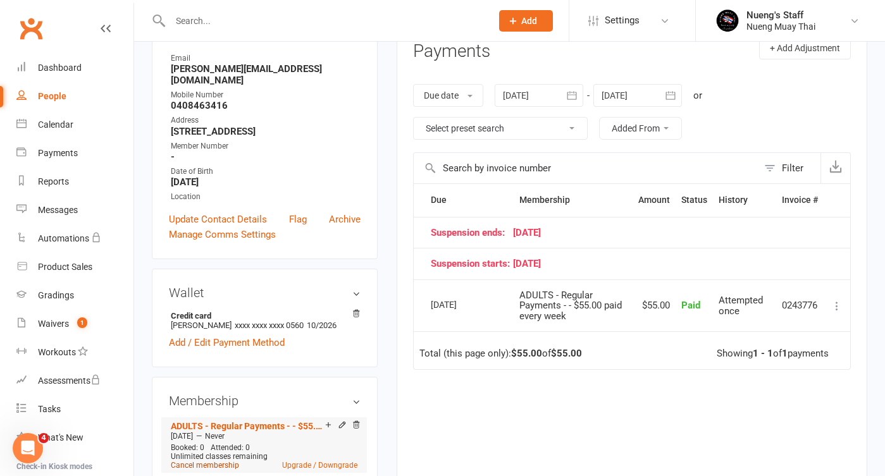
click at [200, 461] on link "Cancel membership" at bounding box center [205, 465] width 68 height 9
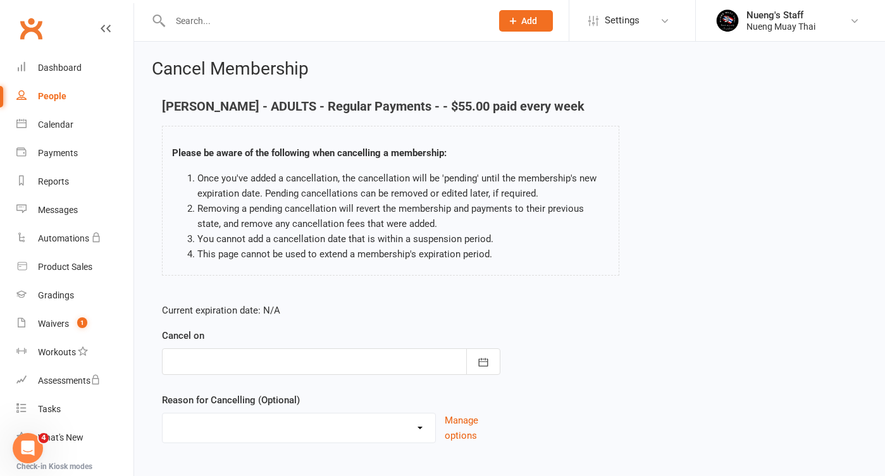
click at [347, 362] on div at bounding box center [331, 361] width 338 height 27
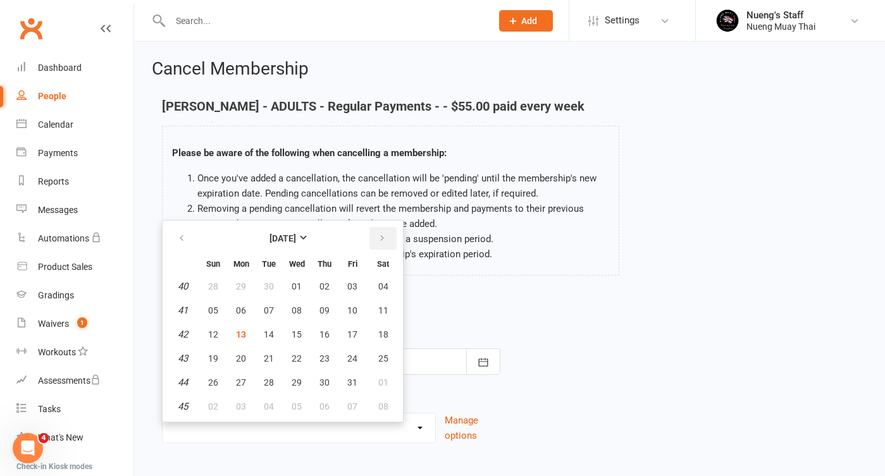
click at [383, 240] on icon "button" at bounding box center [382, 238] width 9 height 10
click at [295, 331] on span "12" at bounding box center [297, 335] width 10 height 10
type input "[DATE]"
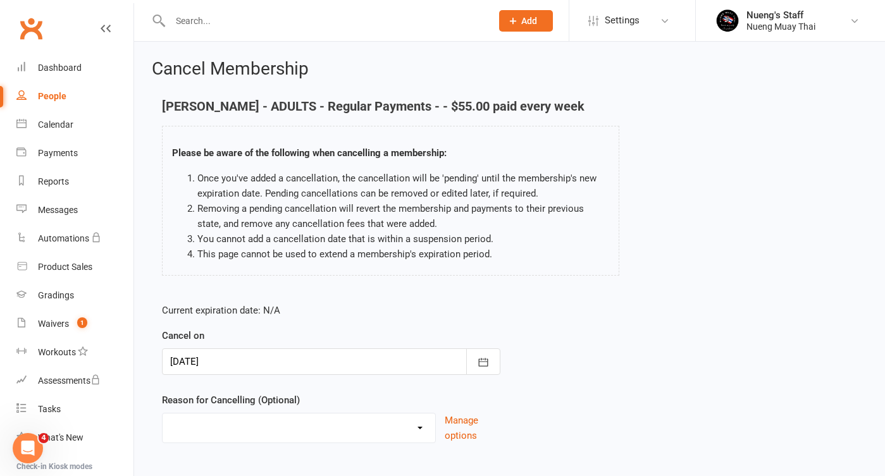
scroll to position [74, 0]
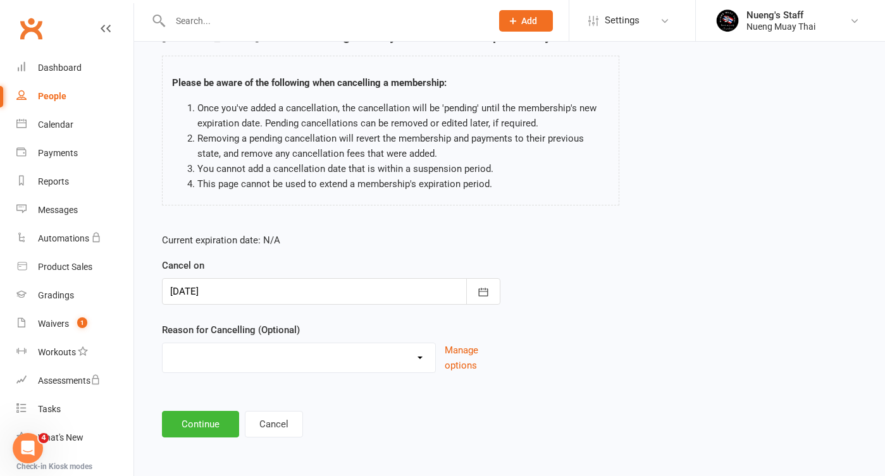
click at [256, 370] on div "Current expiration date: N/A Cancel on [DATE] [DATE] Sun Mon Tue Wed Thu Fri Sa…" at bounding box center [330, 307] width 357 height 168
select select "1"
click at [185, 417] on button "Continue" at bounding box center [200, 424] width 77 height 27
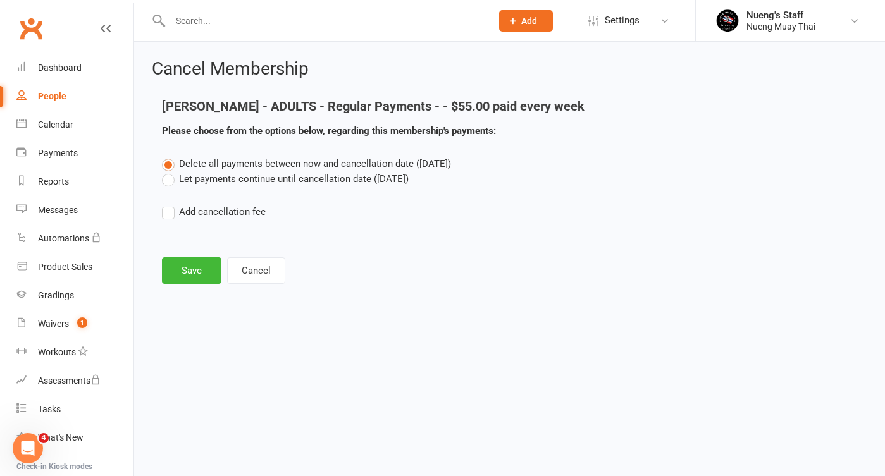
scroll to position [0, 0]
click at [207, 271] on button "Save" at bounding box center [191, 270] width 59 height 27
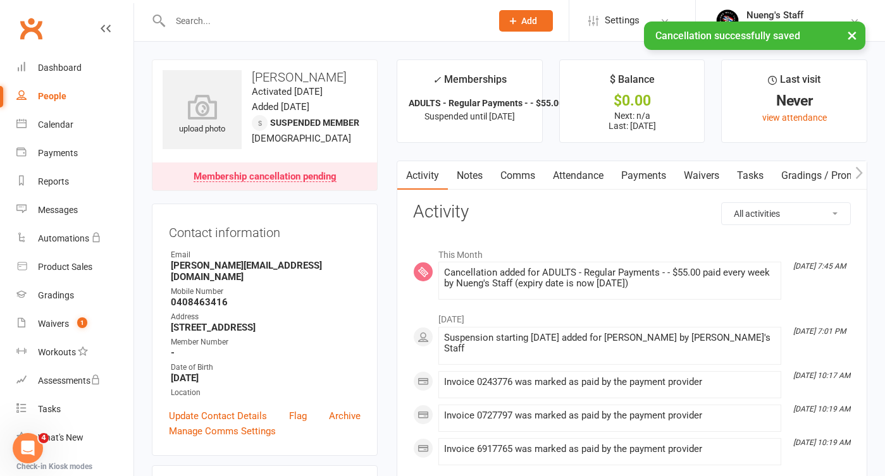
click at [656, 171] on link "Payments" at bounding box center [643, 175] width 63 height 29
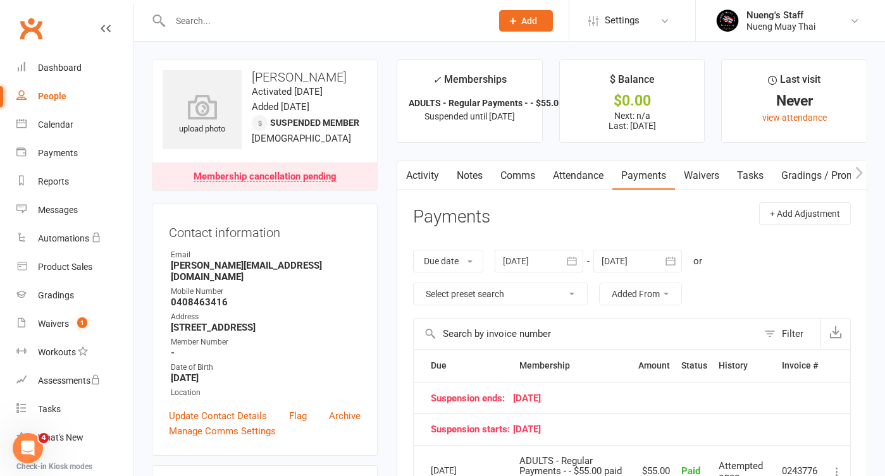
click at [42, 94] on div "People" at bounding box center [52, 96] width 28 height 10
select select "50"
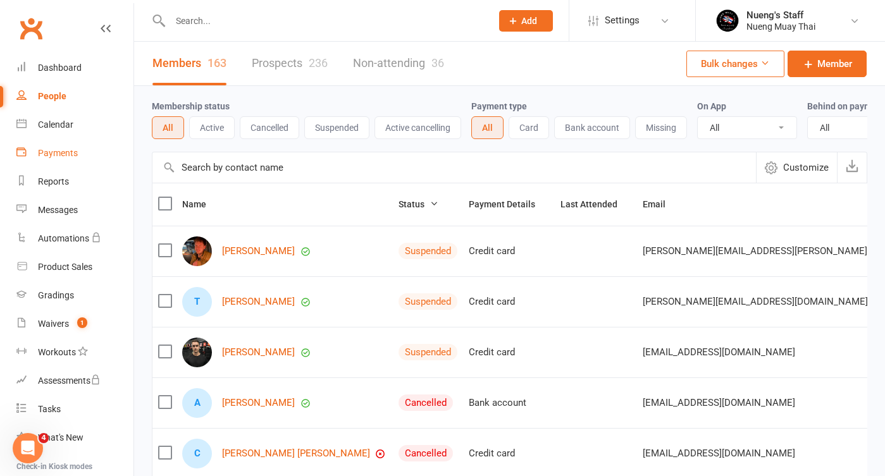
click at [73, 149] on div "Payments" at bounding box center [58, 153] width 40 height 10
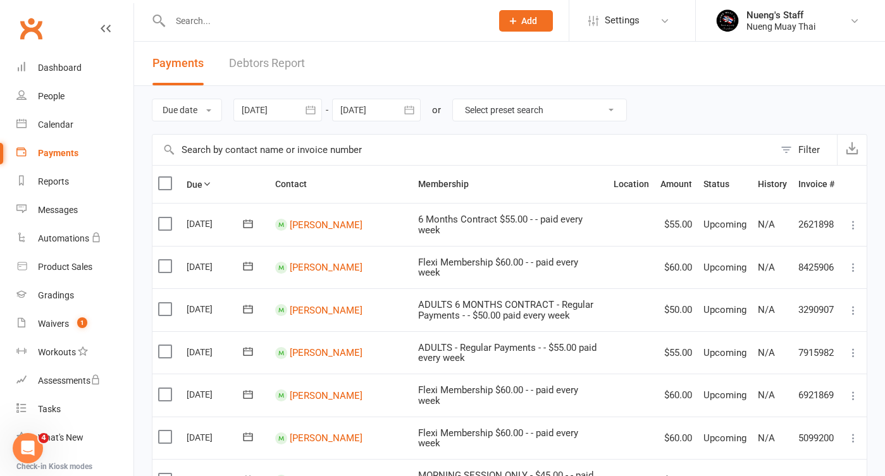
click at [287, 109] on div at bounding box center [277, 110] width 89 height 23
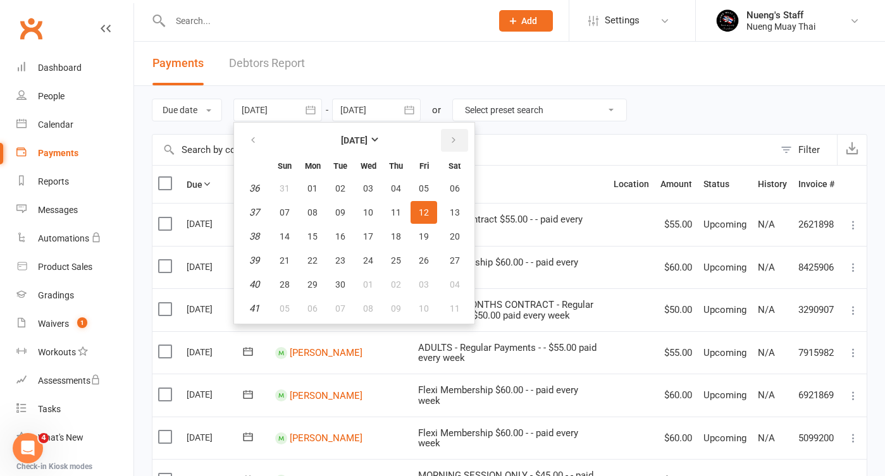
click at [455, 143] on icon "button" at bounding box center [453, 140] width 9 height 10
click at [289, 257] on span "19" at bounding box center [285, 261] width 10 height 10
type input "[DATE]"
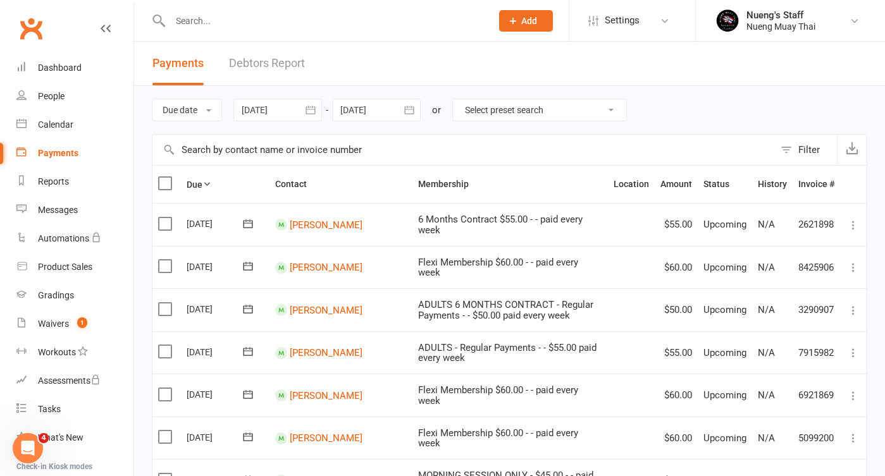
click at [364, 120] on div at bounding box center [376, 110] width 89 height 23
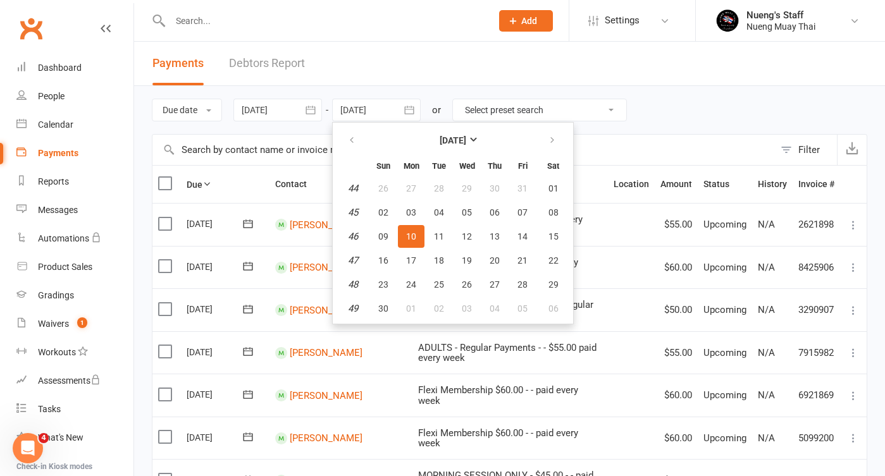
click at [257, 114] on div at bounding box center [277, 110] width 89 height 23
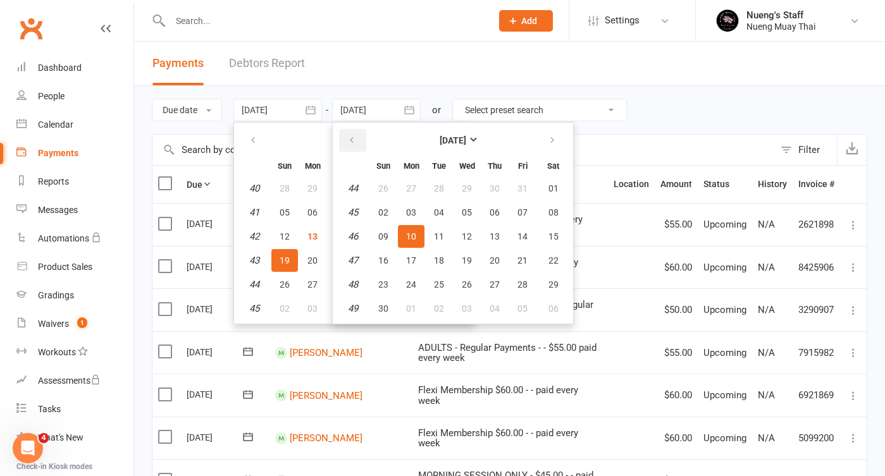
click at [364, 138] on button "button" at bounding box center [352, 140] width 27 height 23
click at [388, 287] on span "26" at bounding box center [383, 285] width 10 height 10
type input "[DATE]"
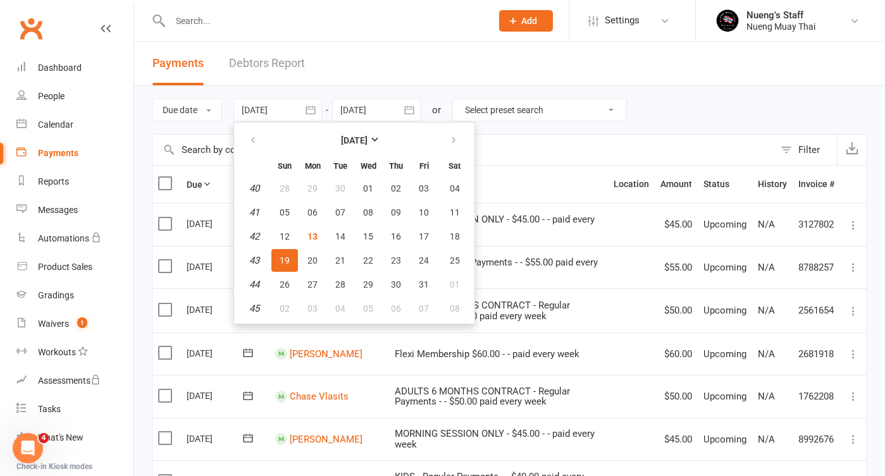
click at [284, 263] on span "19" at bounding box center [285, 261] width 10 height 10
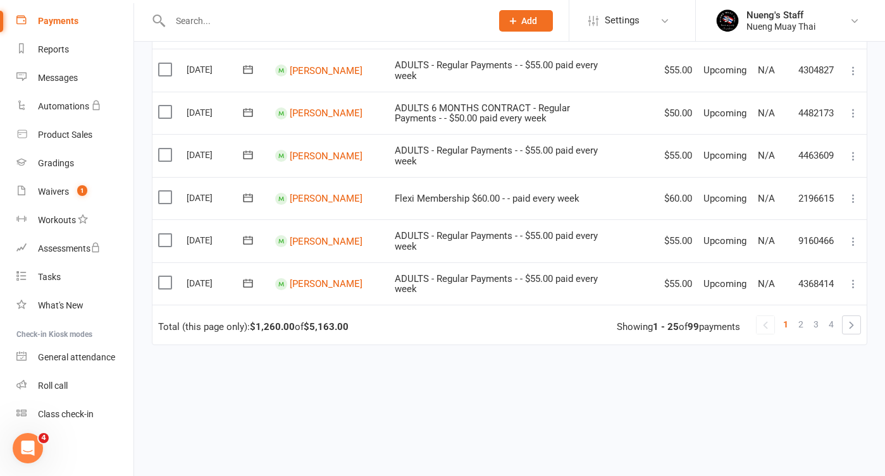
scroll to position [967, 0]
